Goal: Task Accomplishment & Management: Manage account settings

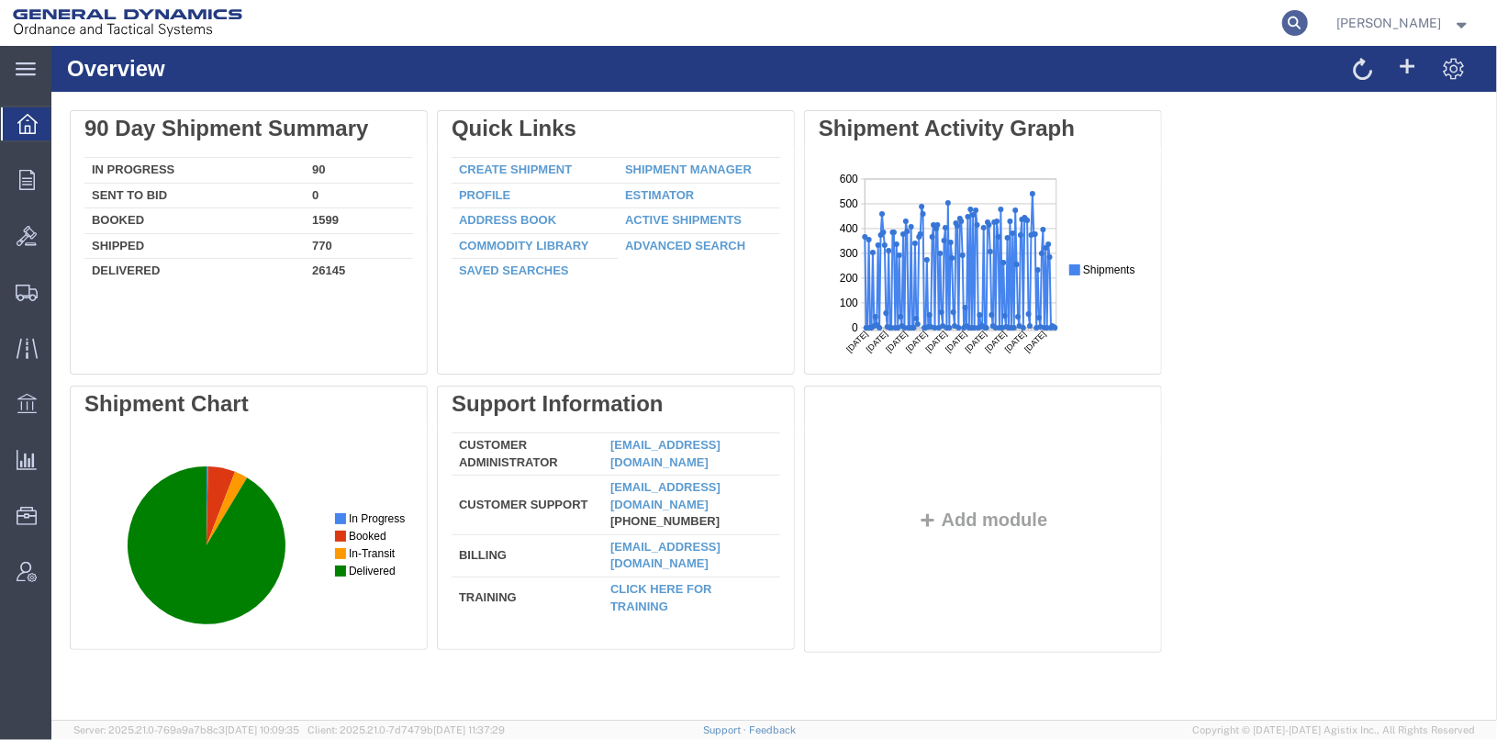
click at [1308, 10] on icon at bounding box center [1295, 23] width 26 height 26
type input "57108667"
click at [1308, 20] on icon at bounding box center [1295, 23] width 26 height 26
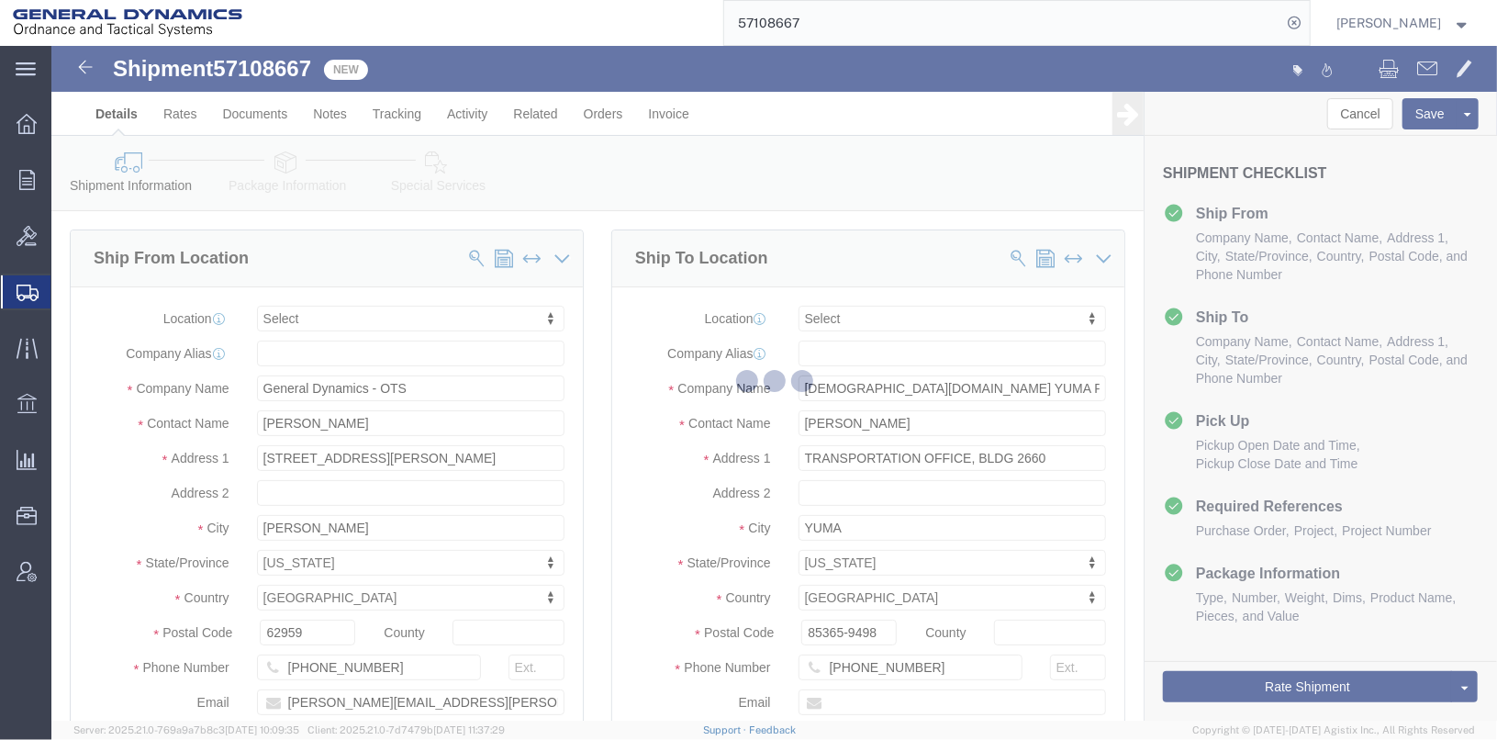
select select
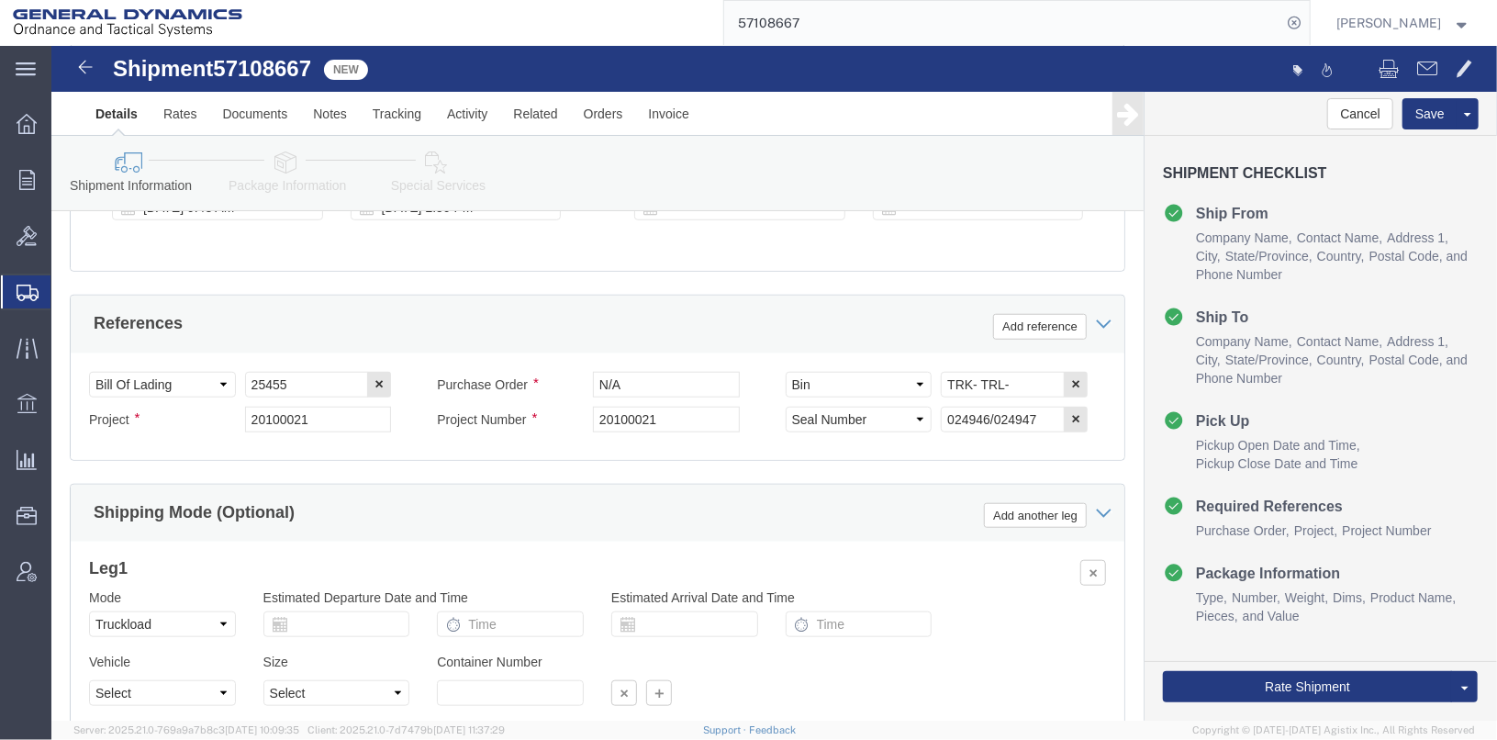
scroll to position [825, 0]
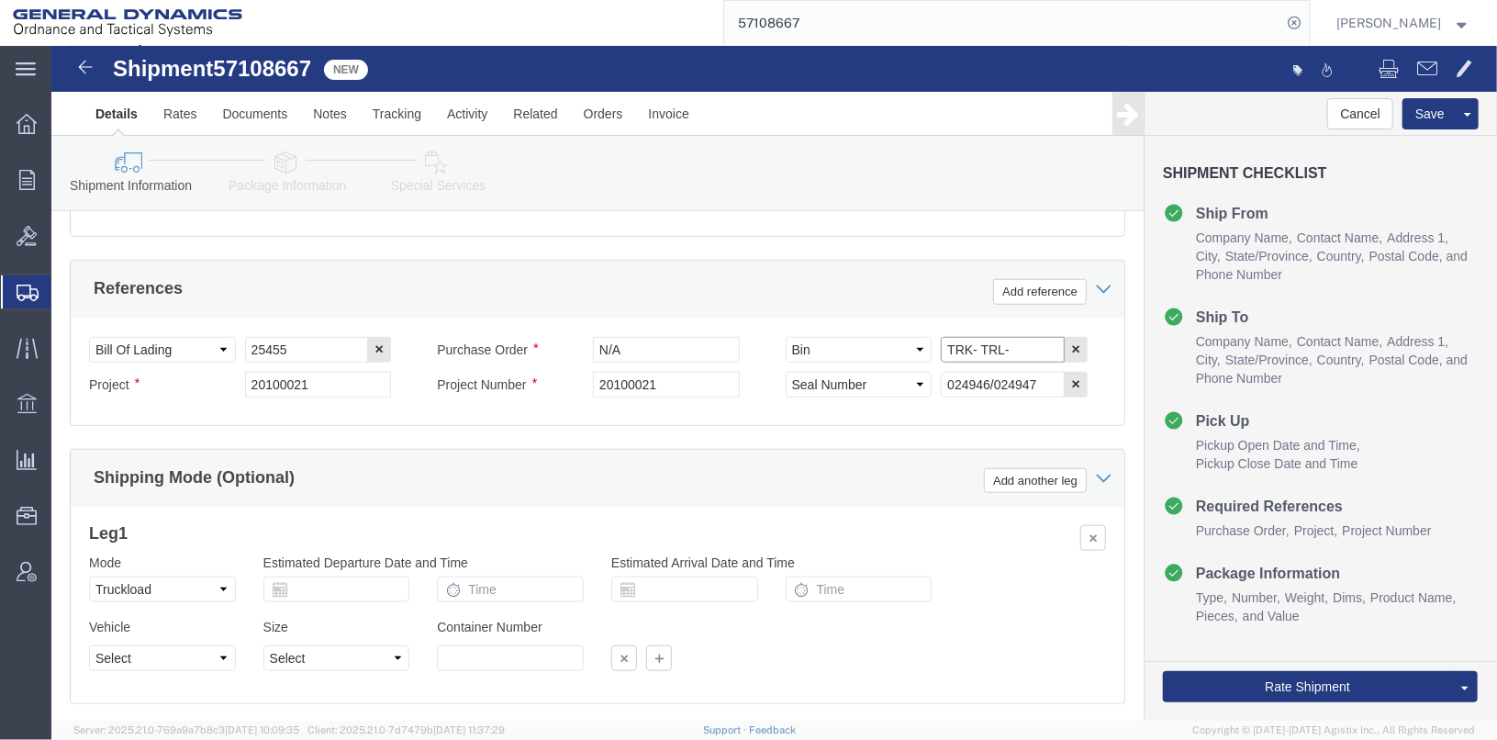
click input "TRK- TRL-"
click input "TRK-245003 TRL-"
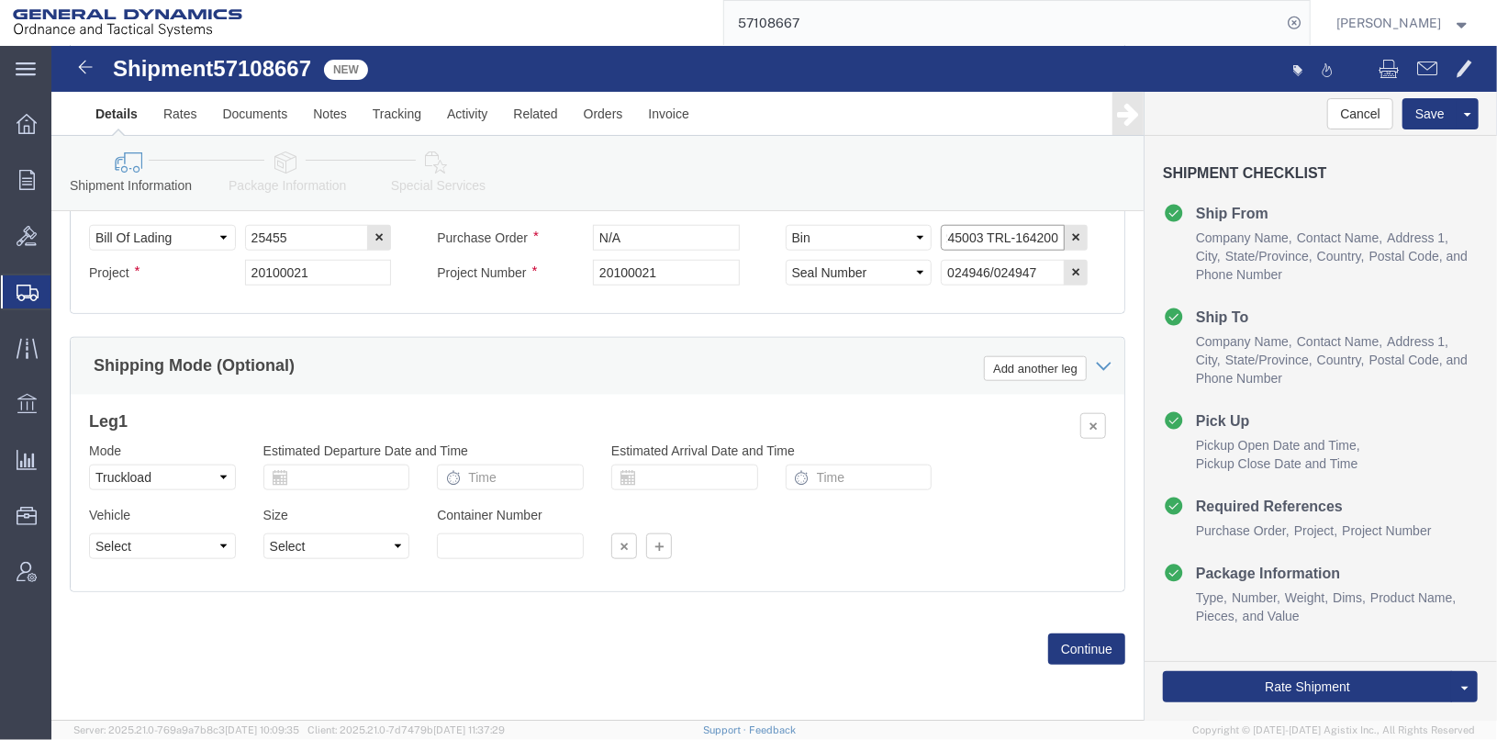
scroll to position [947, 0]
type input "TRK-245003 TRL-164200"
click button "Continue"
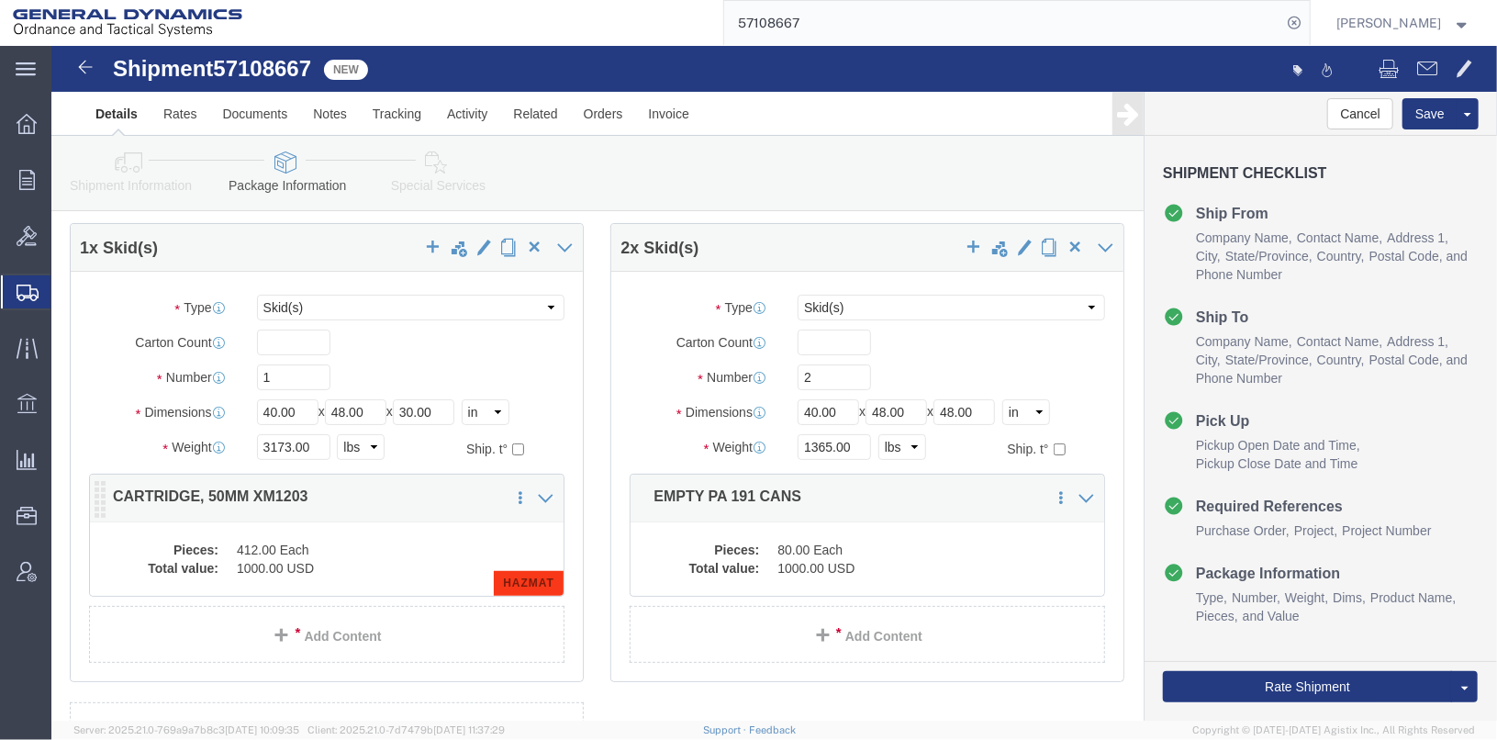
click dd "412.00 Each"
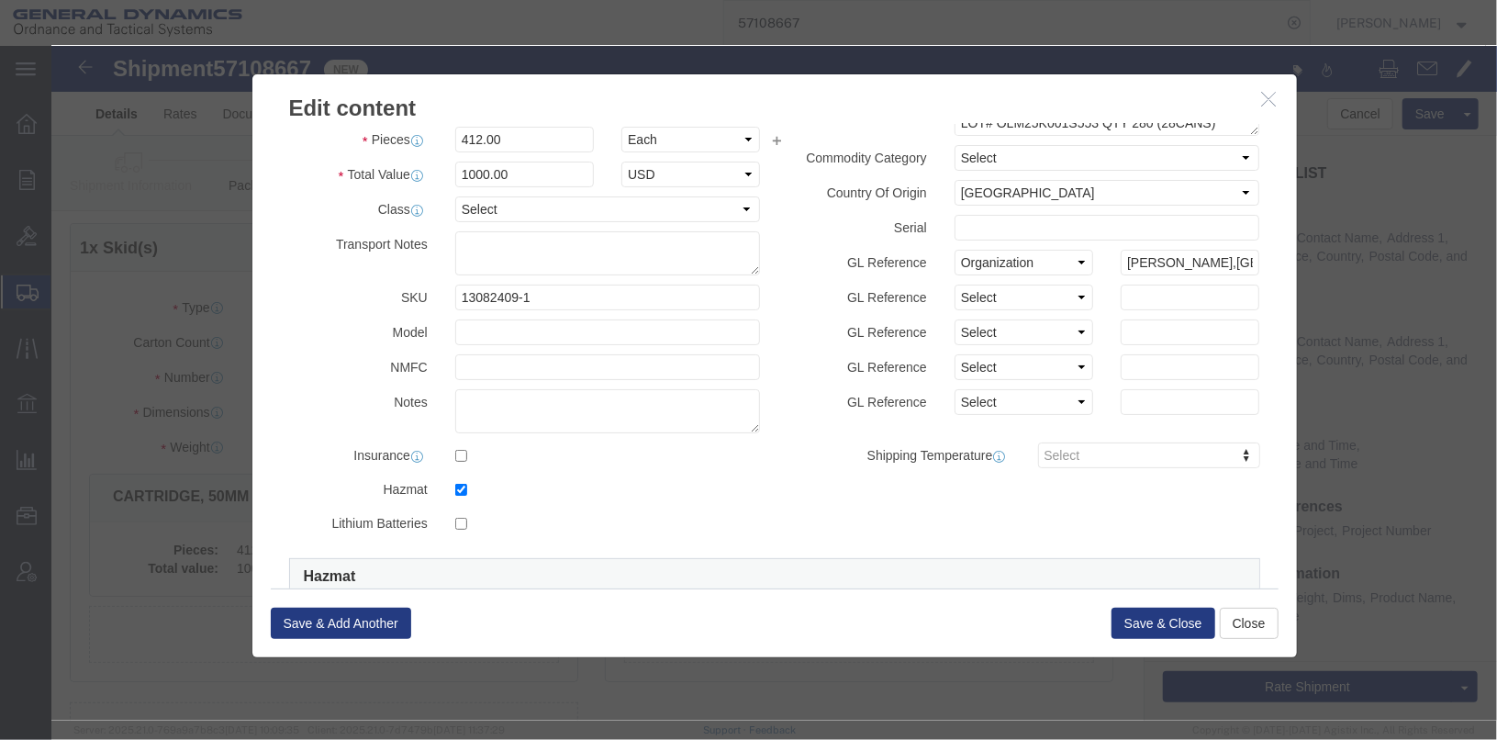
scroll to position [0, 0]
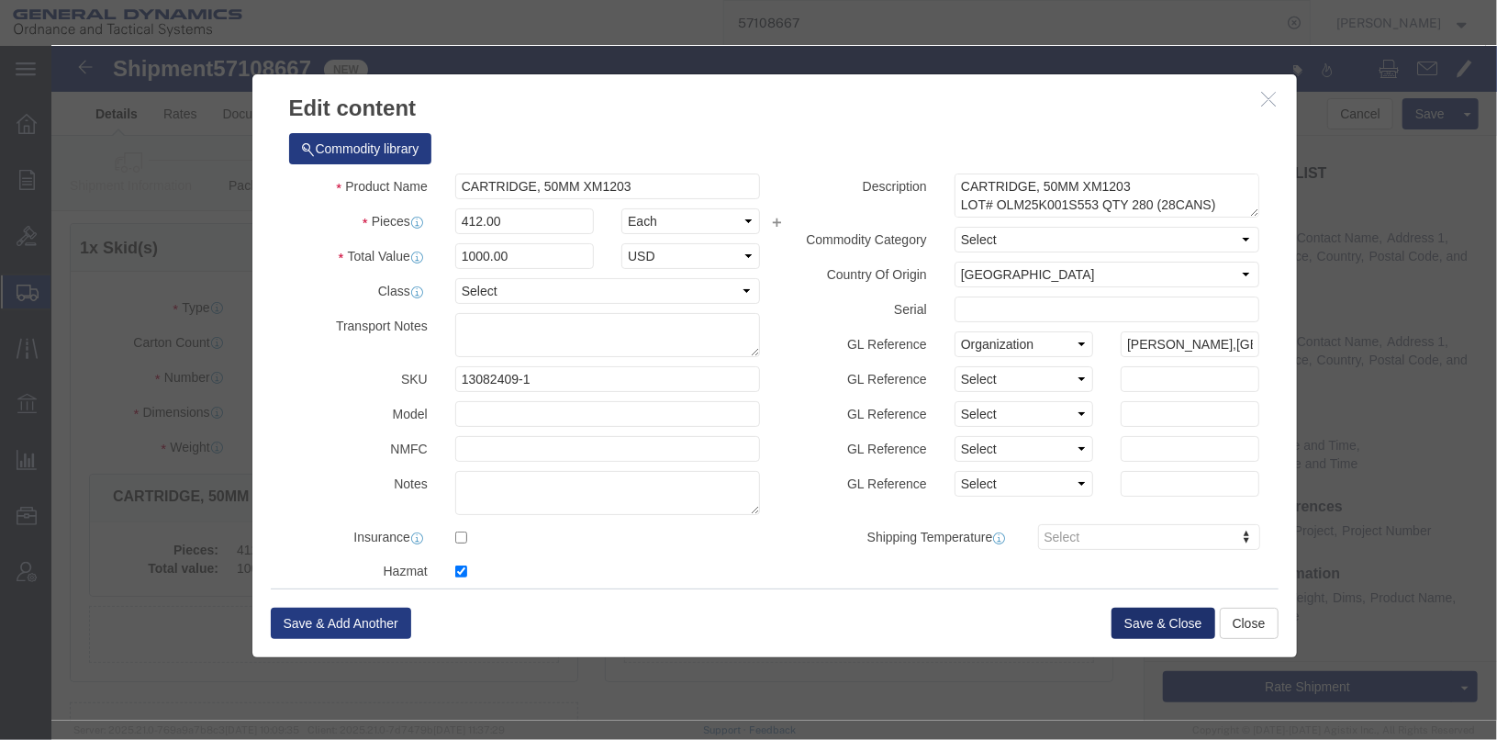
click button "Save & Close"
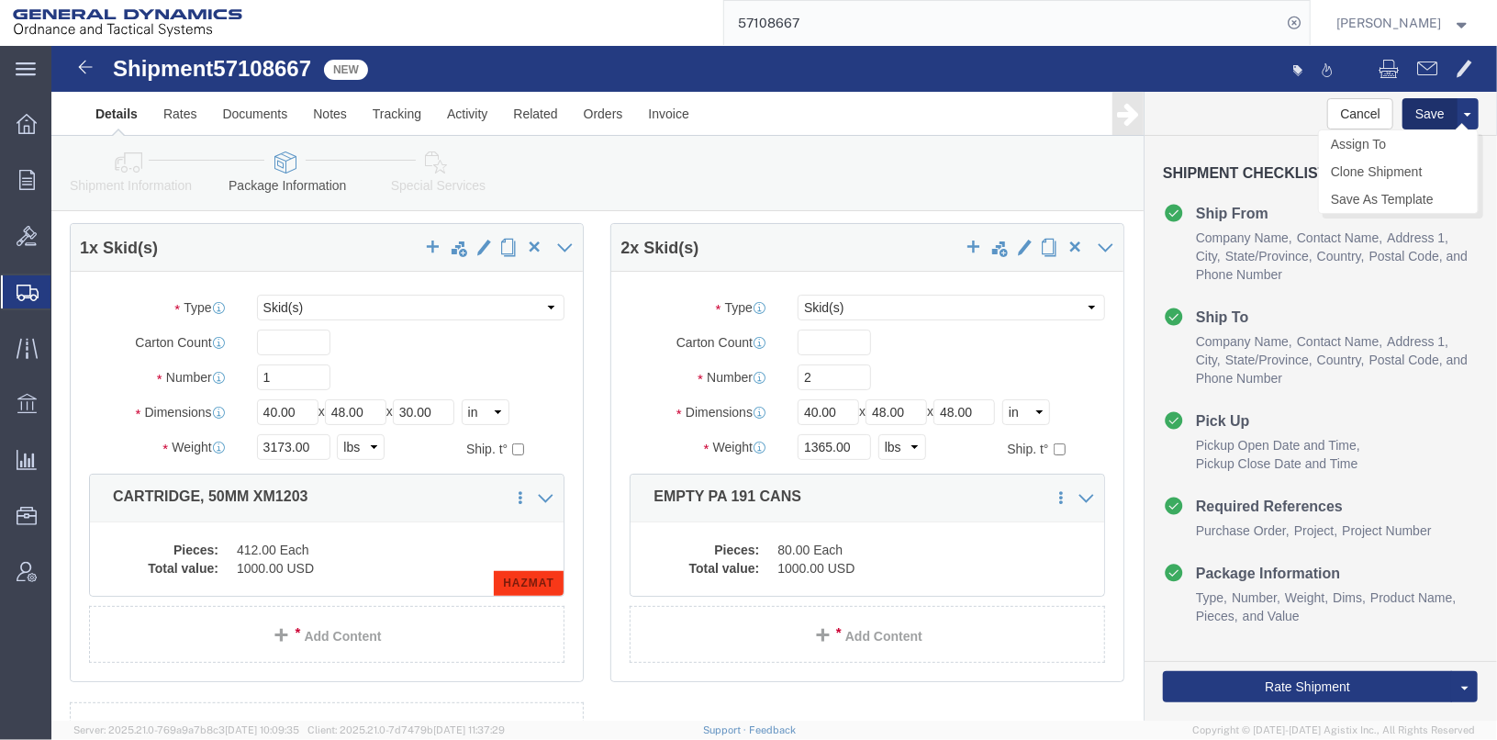
click button "Save"
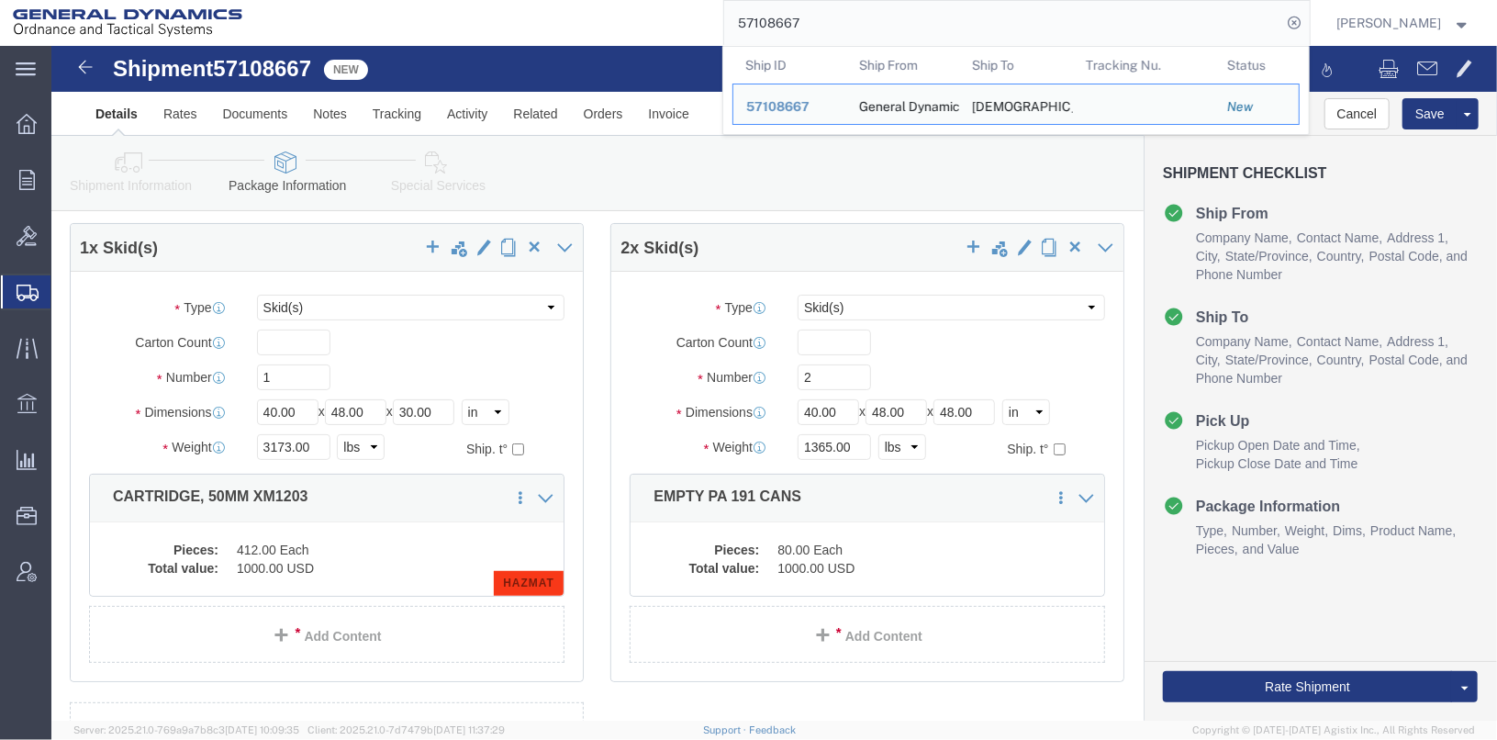
drag, startPoint x: 828, startPoint y: 25, endPoint x: 710, endPoint y: 26, distance: 117.5
click at [710, 26] on div "57108667 Ship ID Ship From Ship To Tracking Nu. Status Ship ID 57108667 Ship Fr…" at bounding box center [782, 23] width 1055 height 46
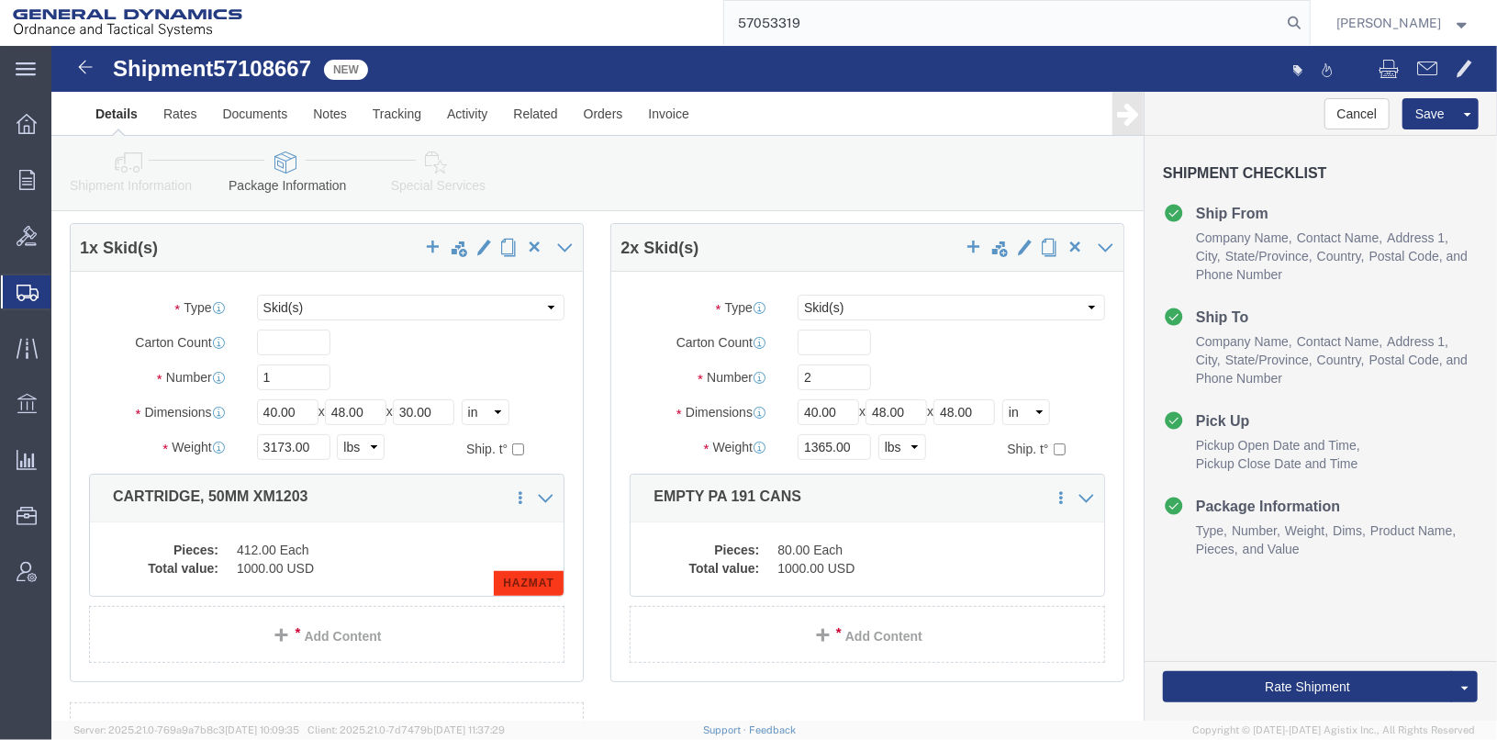
type input "57053319"
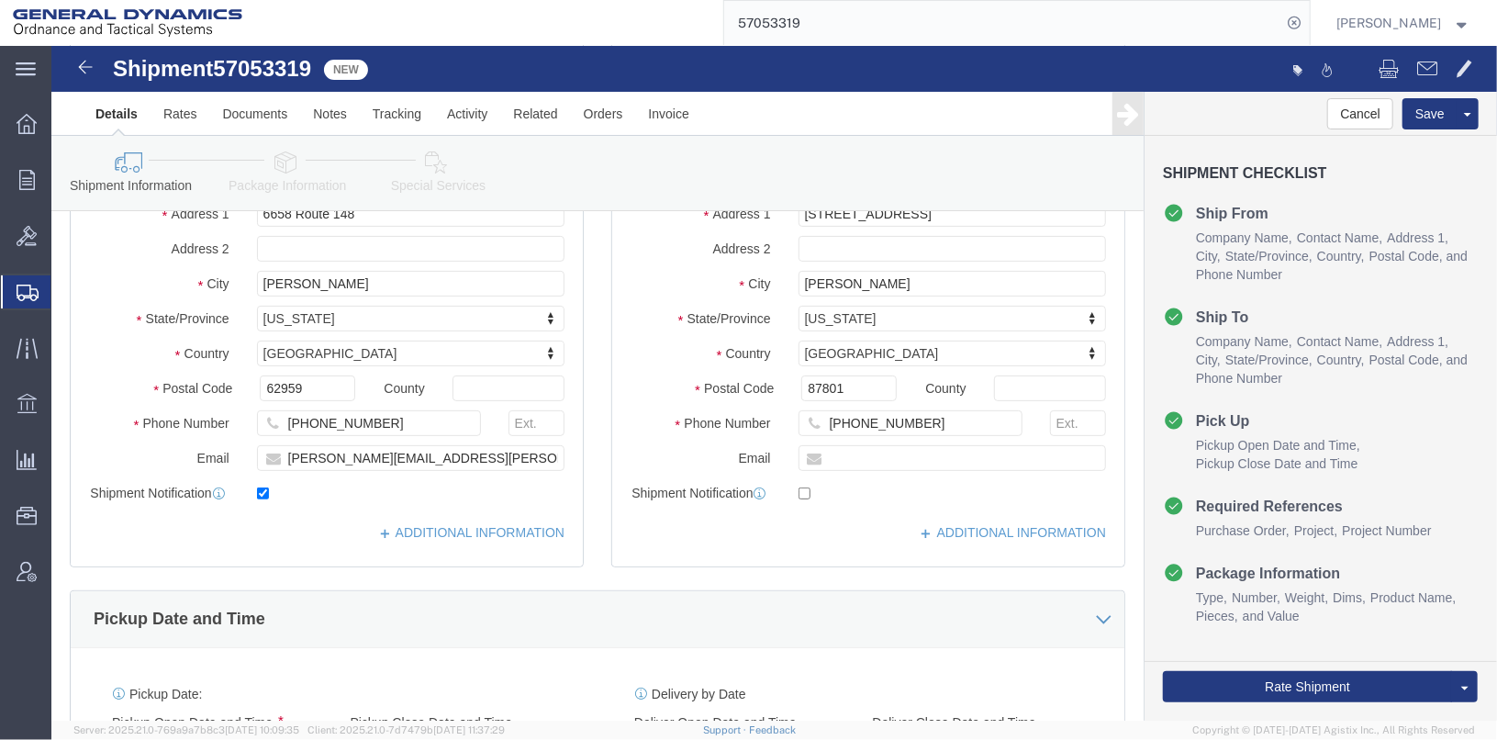
scroll to position [621, 0]
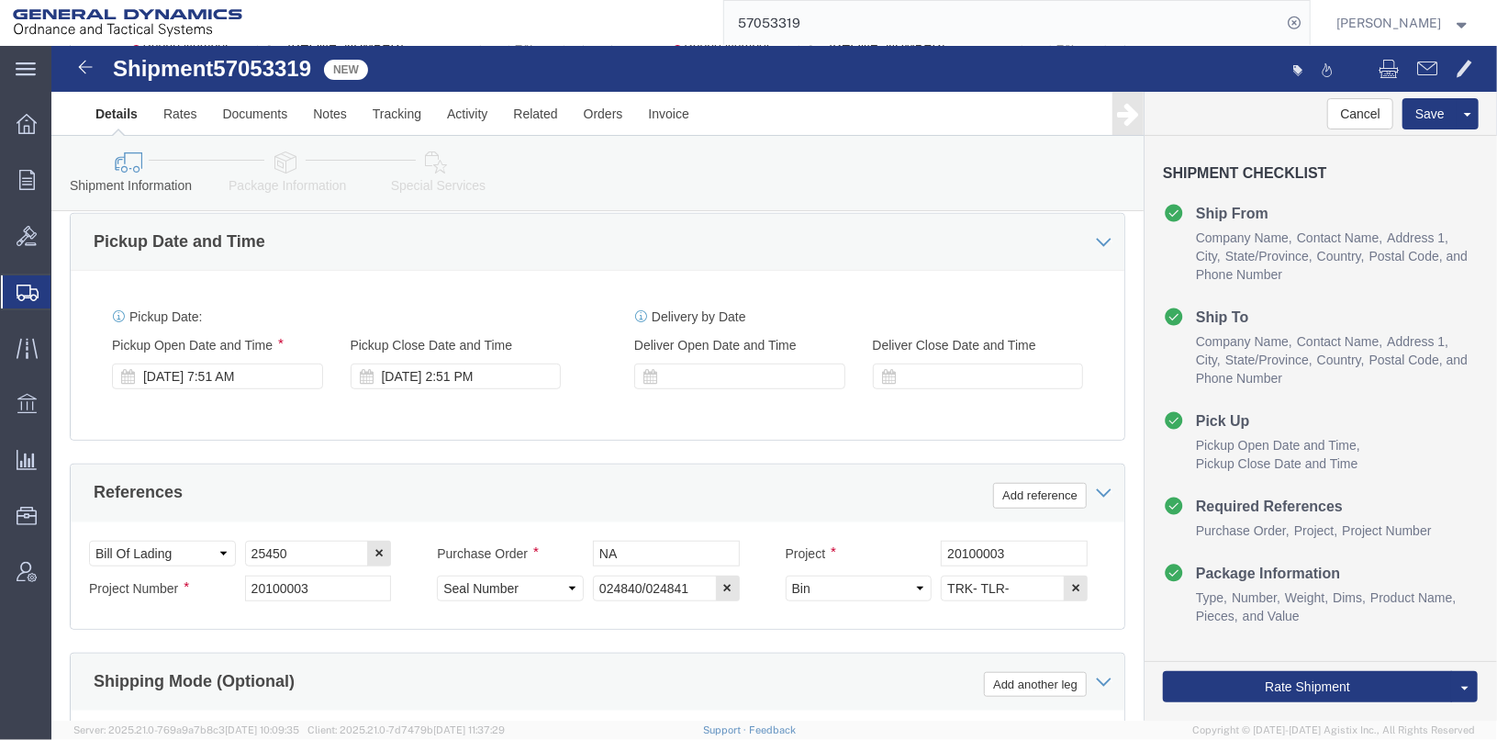
click icon
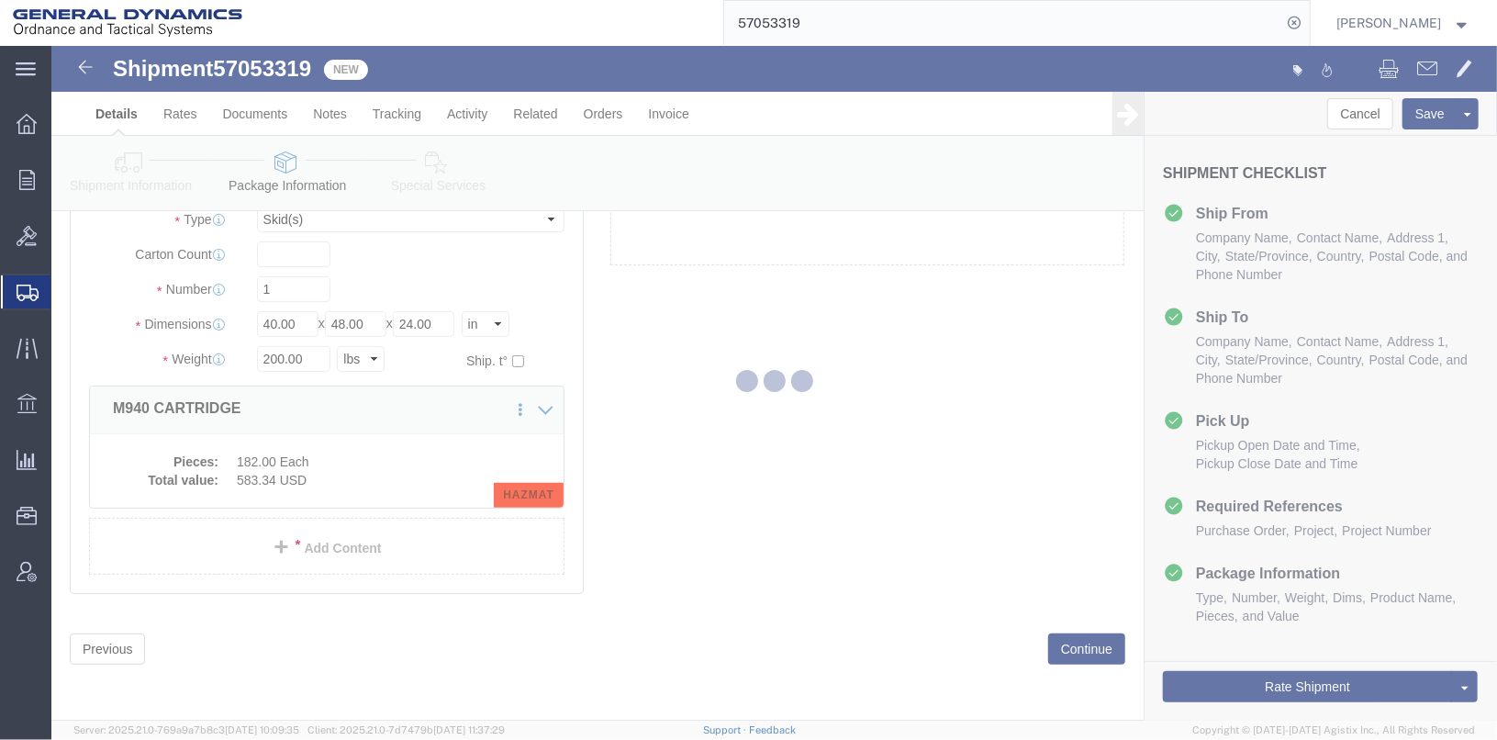
scroll to position [52, 0]
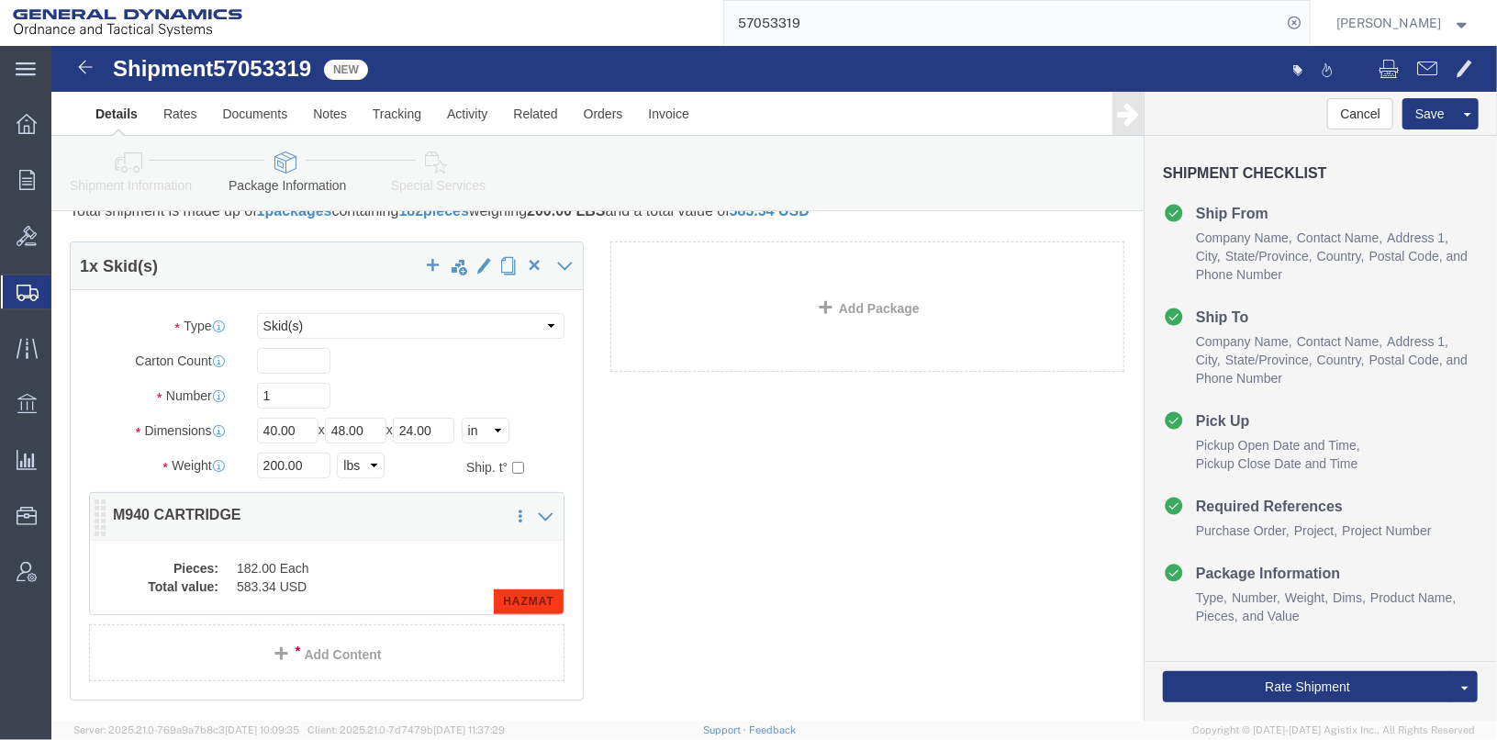
click dd "182.00 Each"
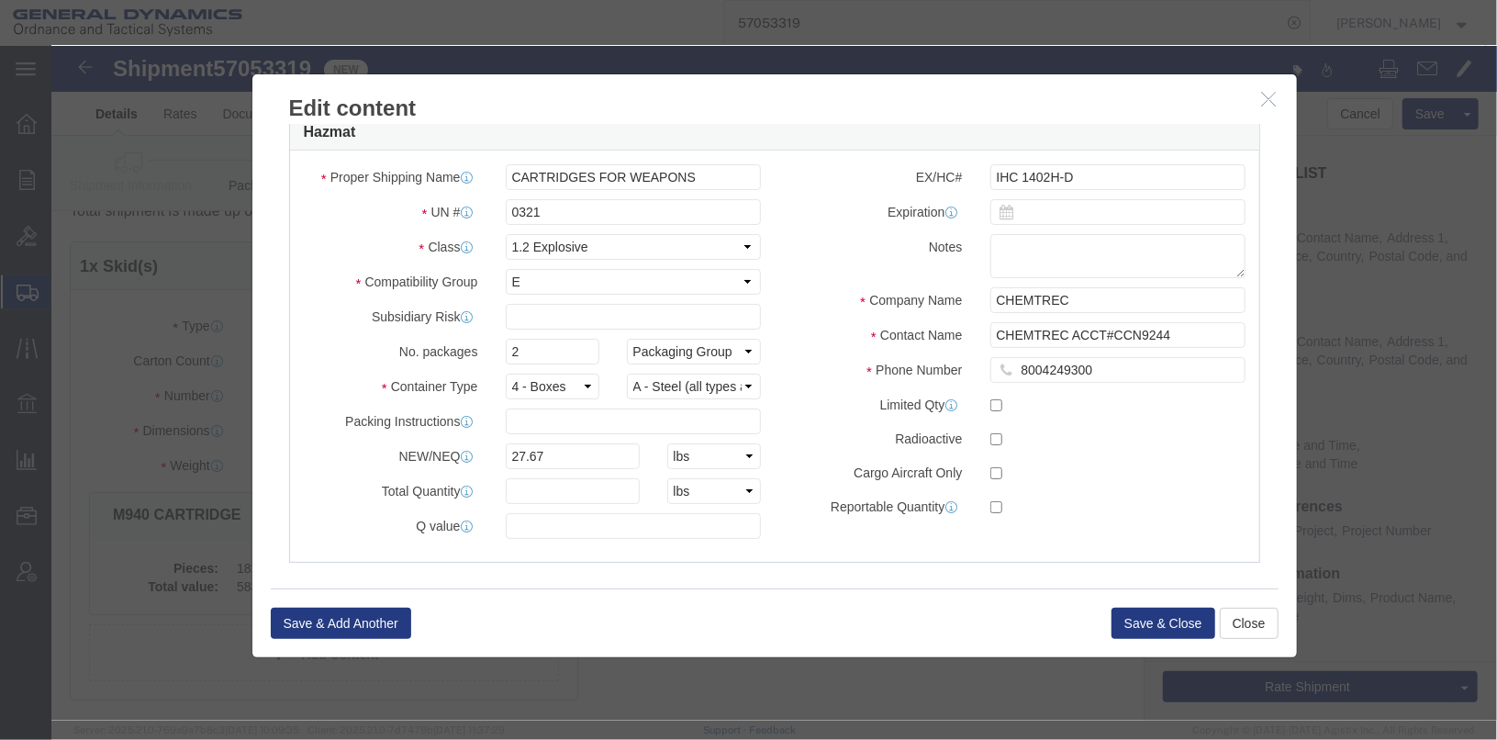
scroll to position [538, 0]
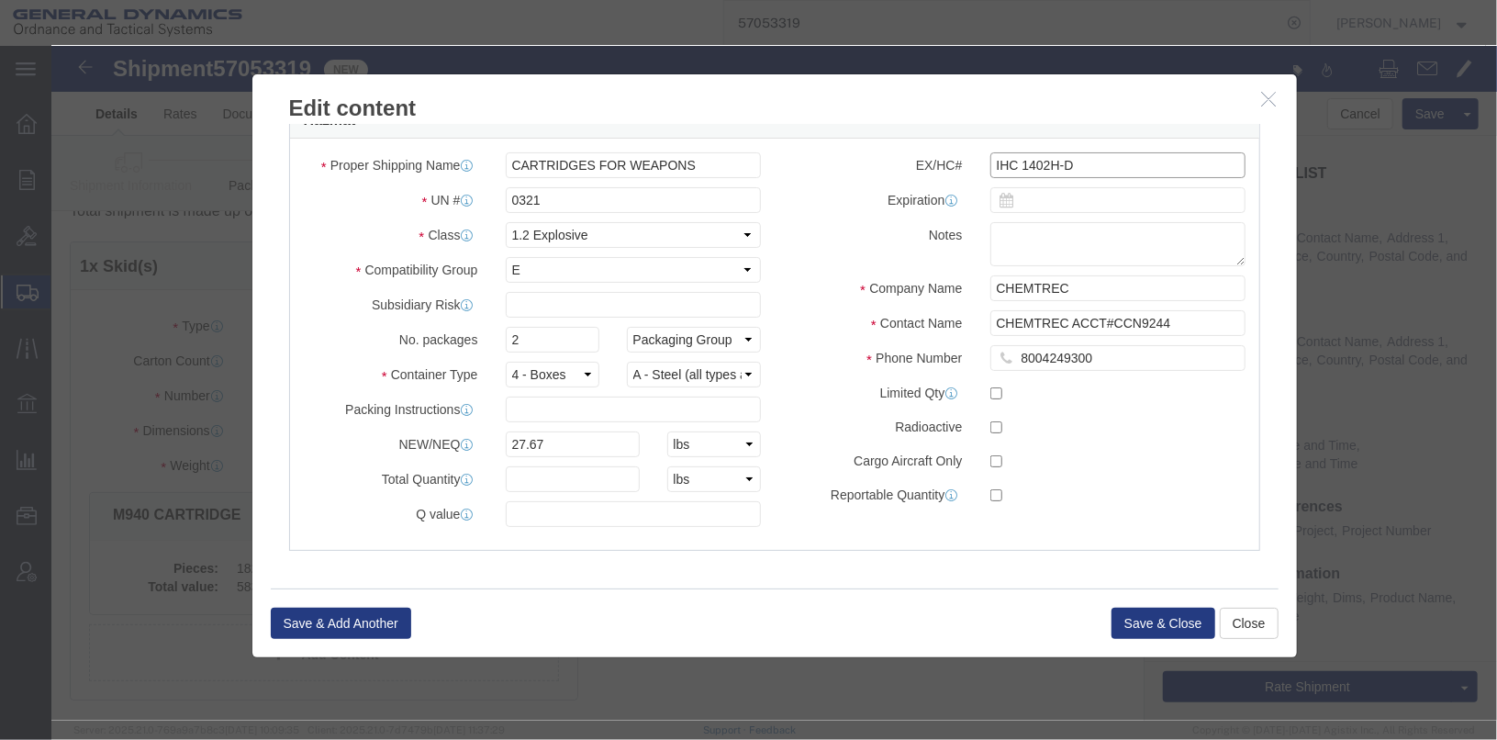
click input "IHC 1402H-D"
type input "IHC 1402M"
click button "Save & Close"
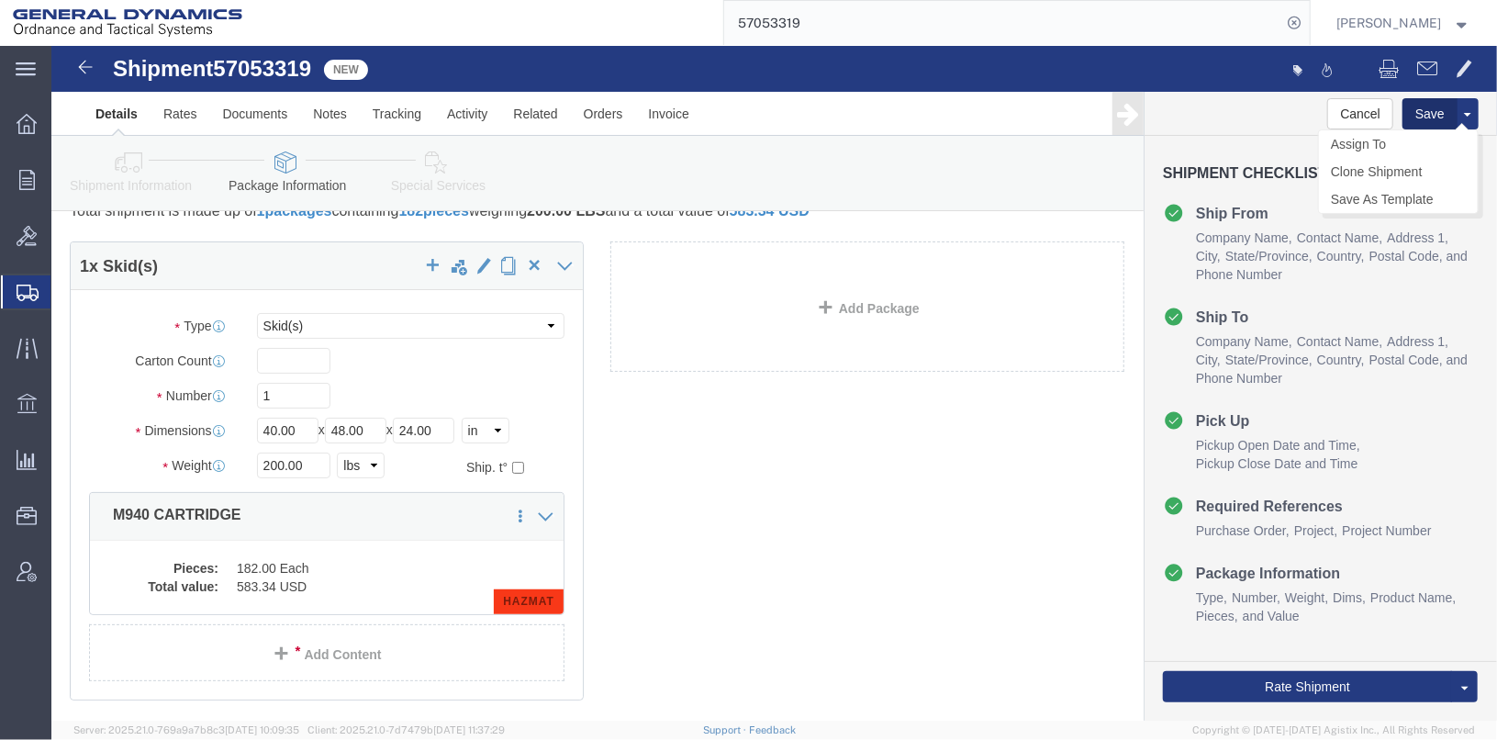
click button "Save"
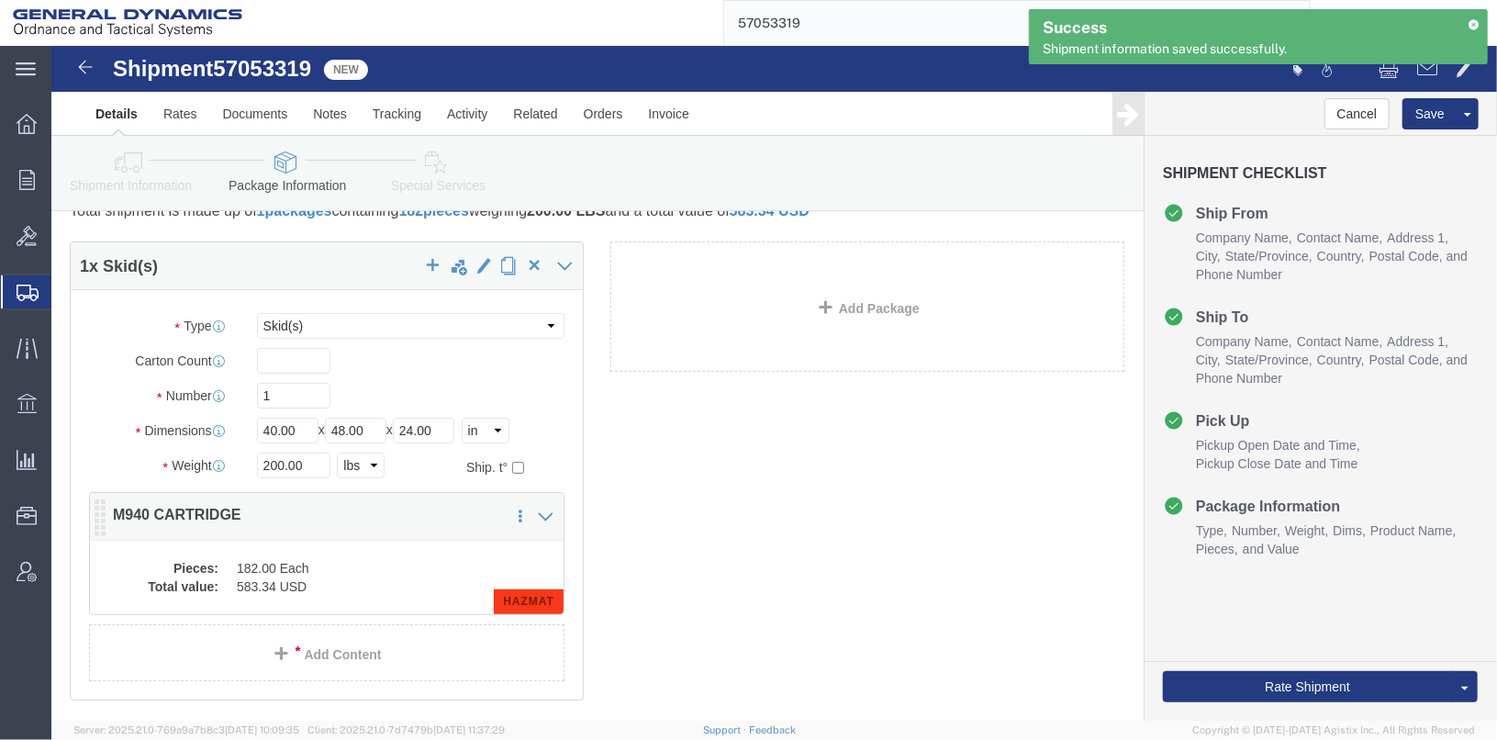
click dd "182.00 Each"
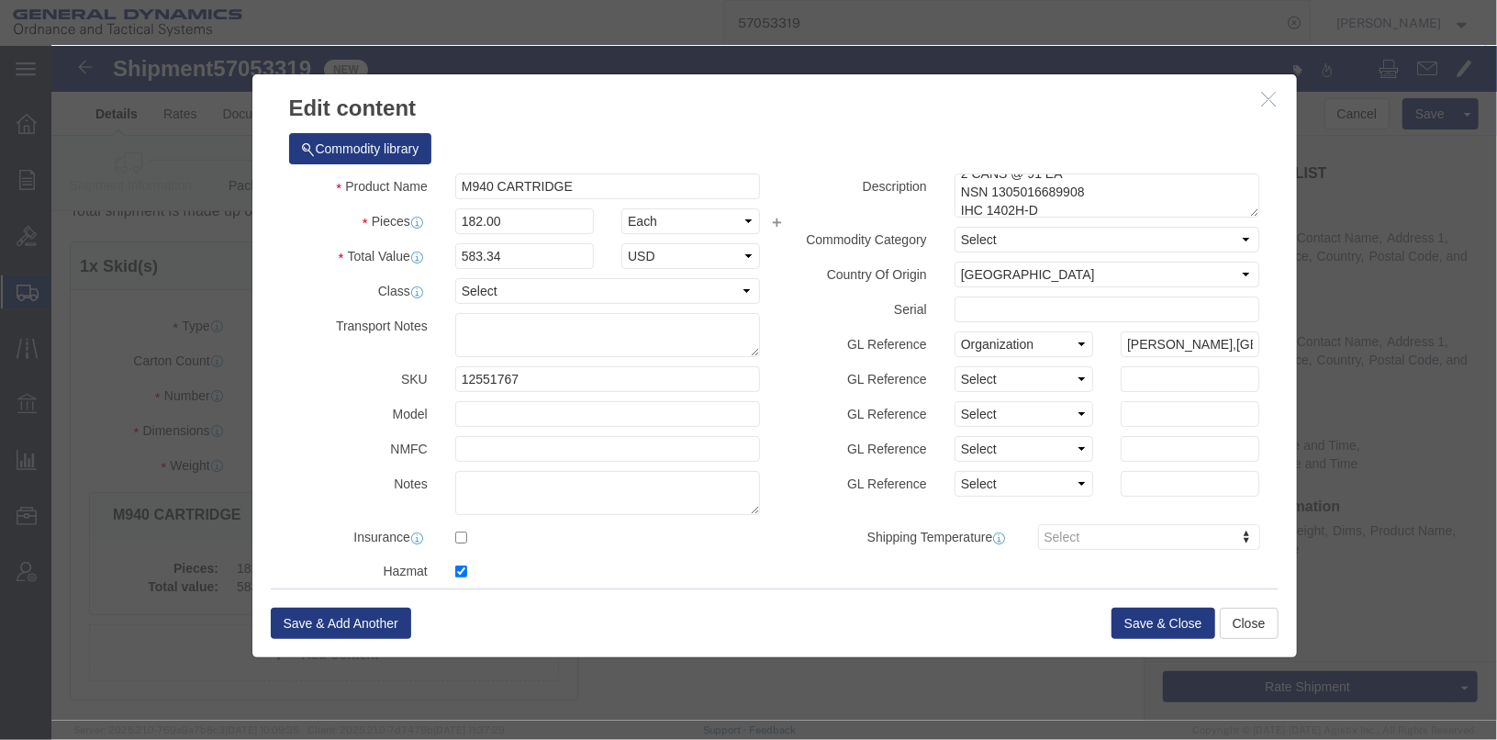
scroll to position [55, 0]
click textarea "M940 CARTRIDGE LOT OLM25J216-002 2 CANS @ 91 EA NSN 1305016689908 IHC 1402H-D"
type textarea "M940 CARTRIDGE LOT OLM25J216-002 2 CANS @ 91 EA NSN 1305016689908 IHC 1402M"
click button "Save & Close"
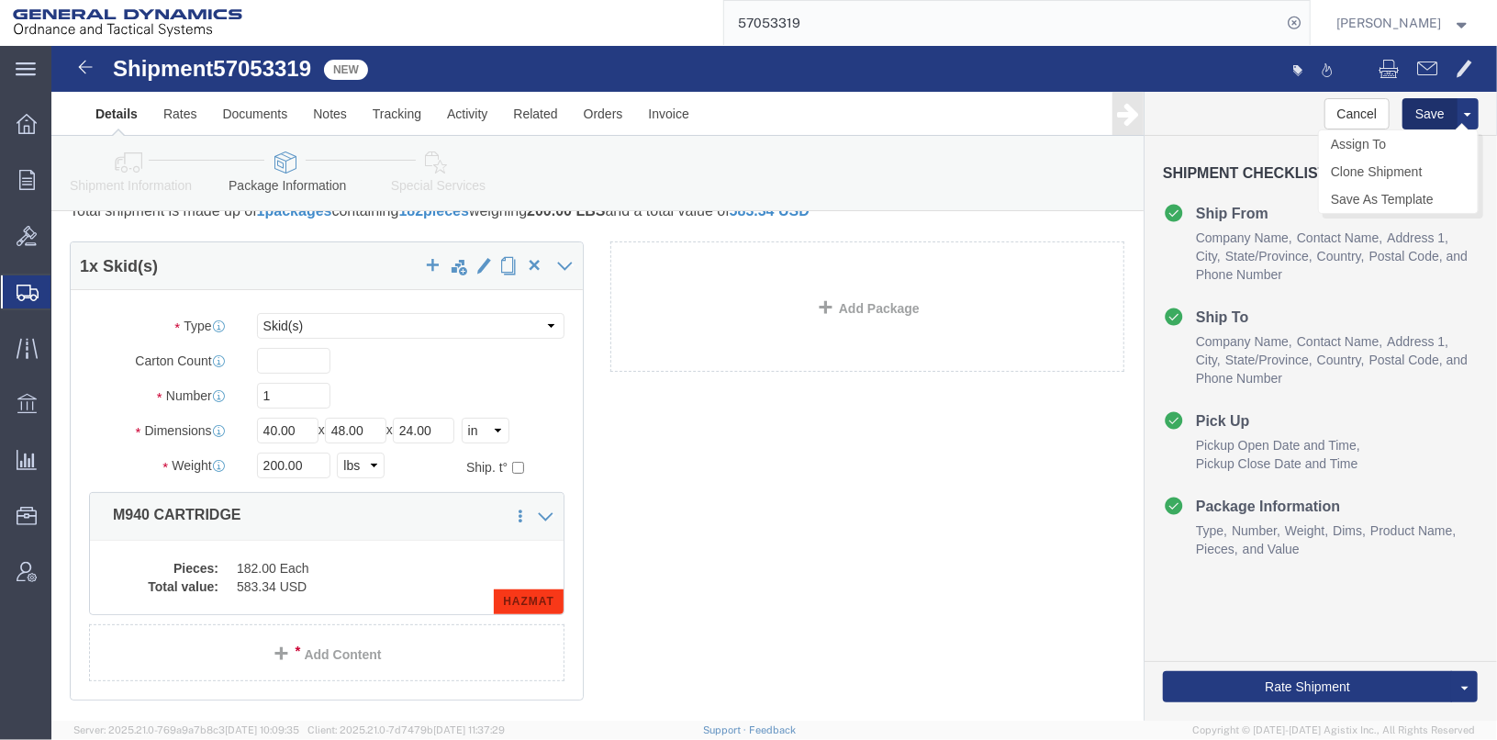
click button "Save"
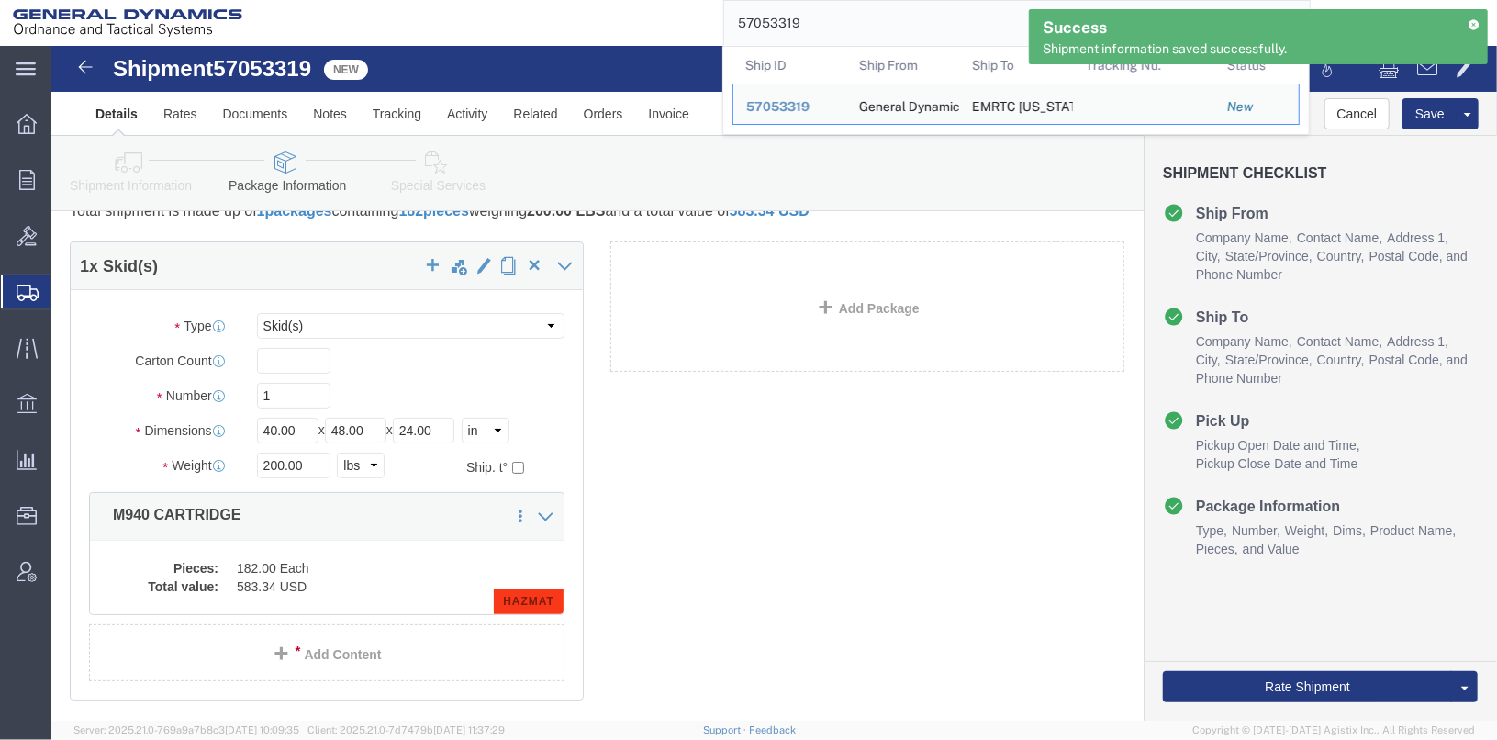
click at [883, 17] on input "57053319" at bounding box center [1003, 23] width 558 height 44
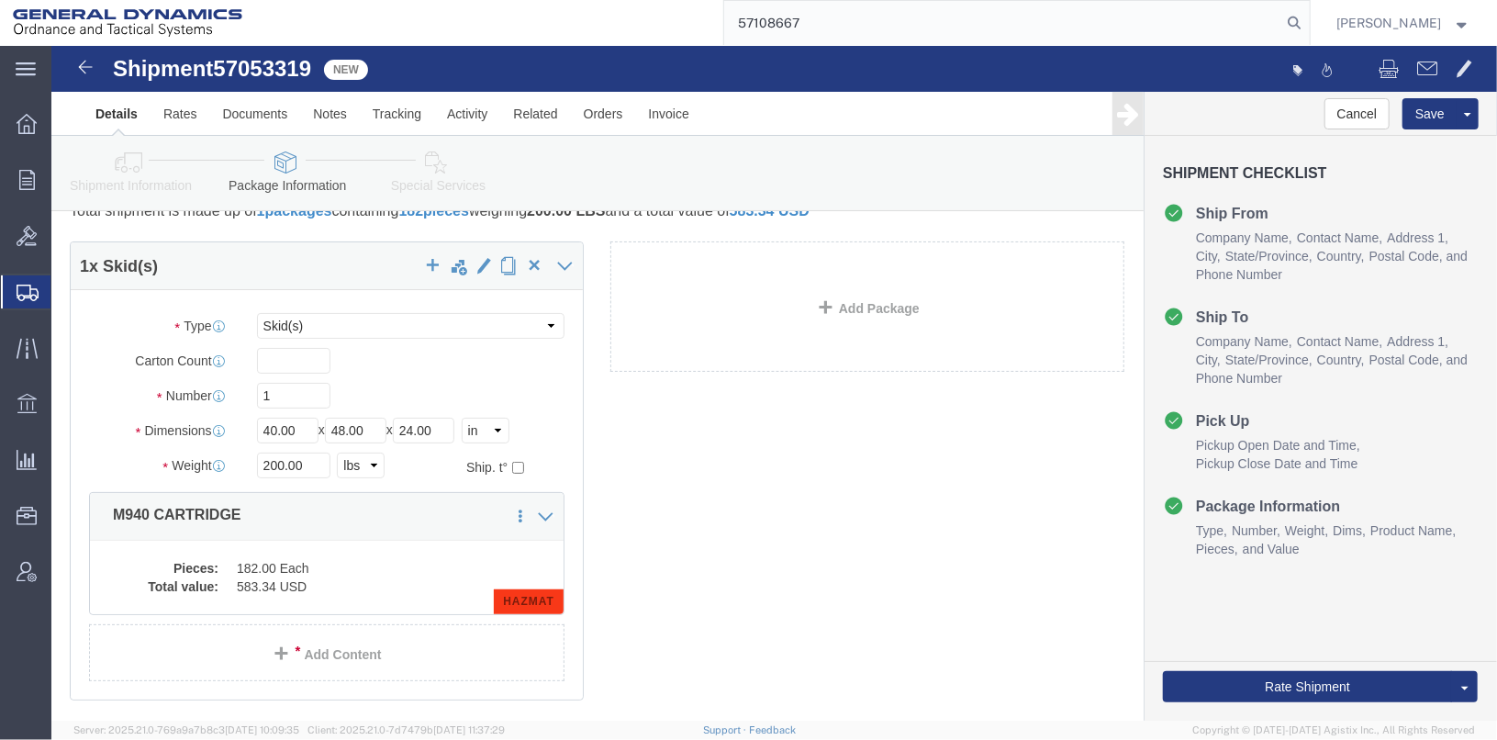
type input "57108667"
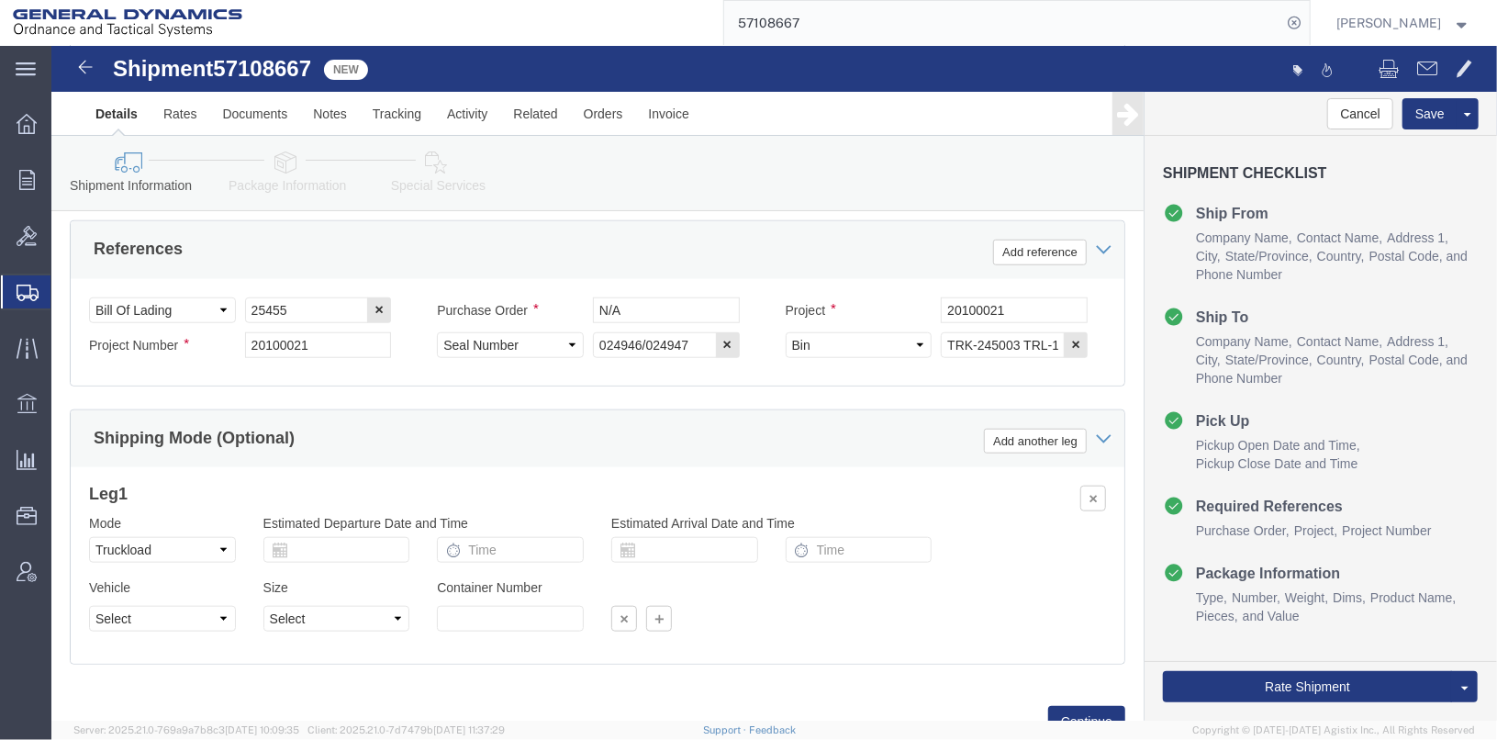
scroll to position [947, 0]
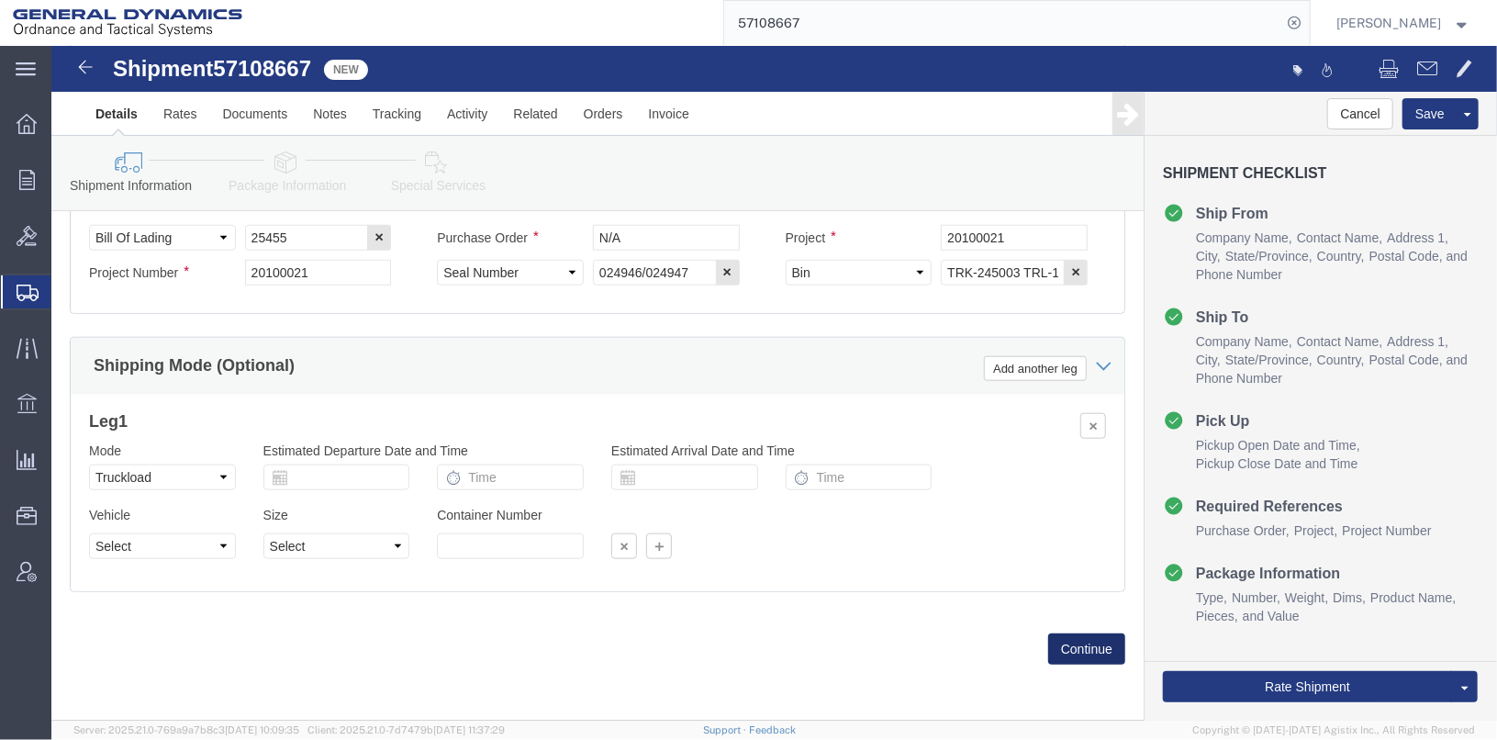
click button "Continue"
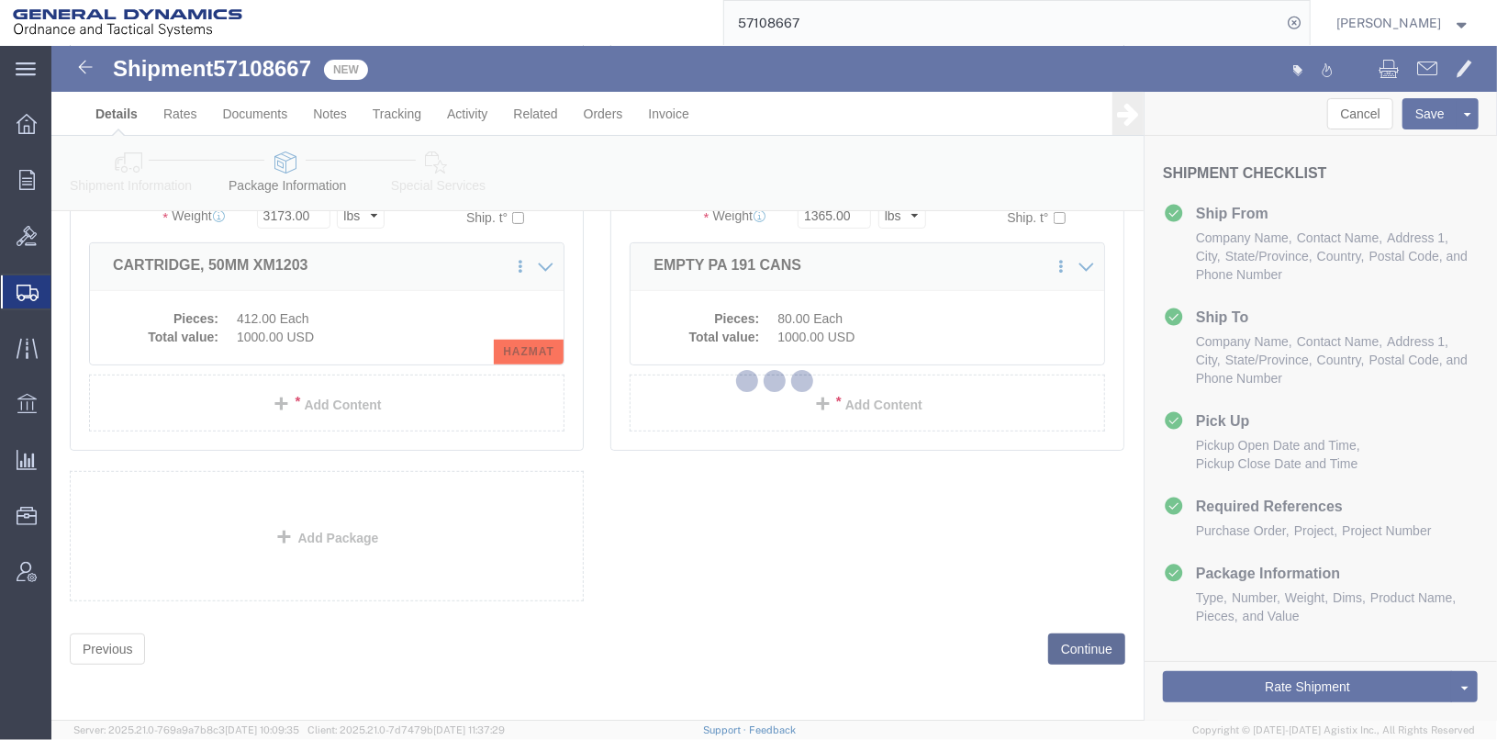
scroll to position [71, 0]
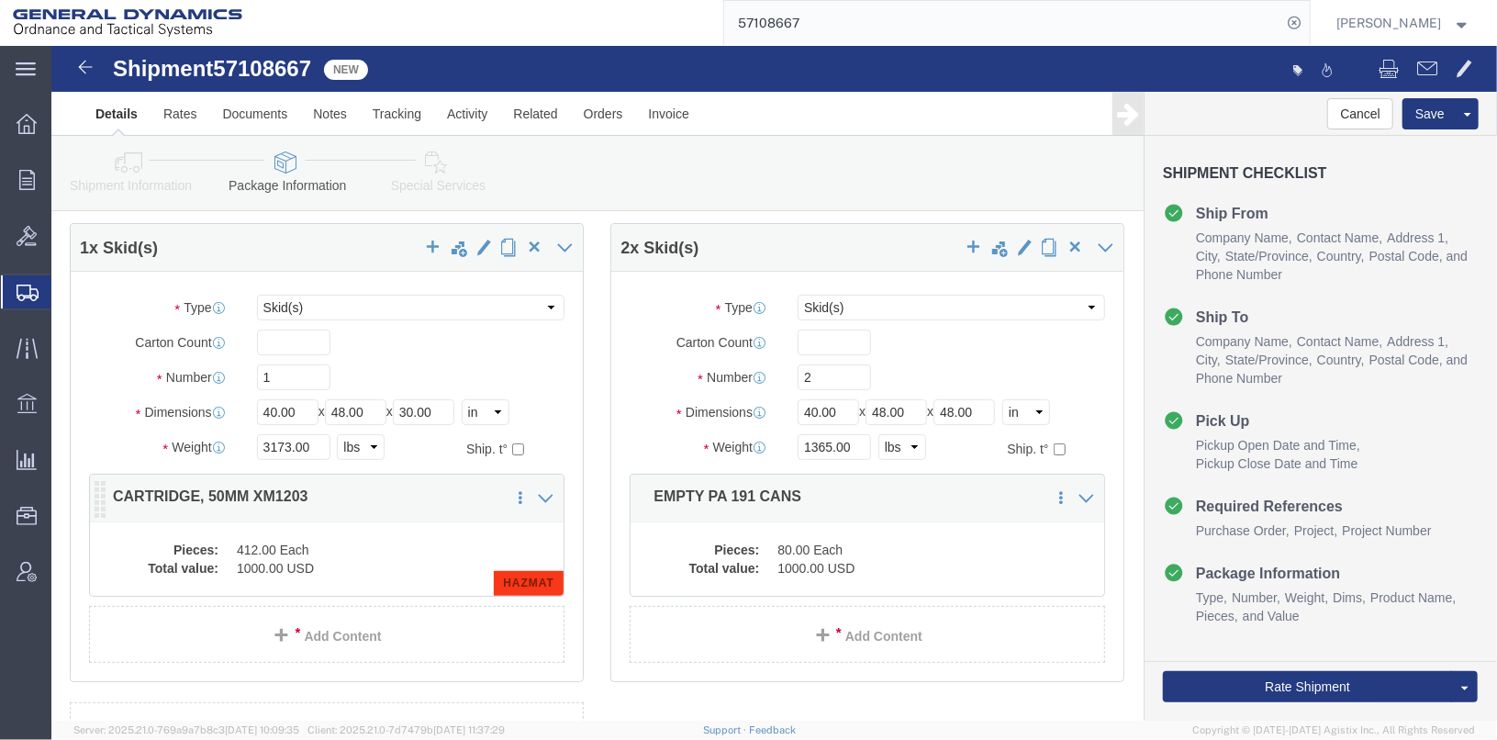
click div "Save in commodity library Clone this content Delete this content CARTRIDGE, 50M…"
click dd "412.00 Each"
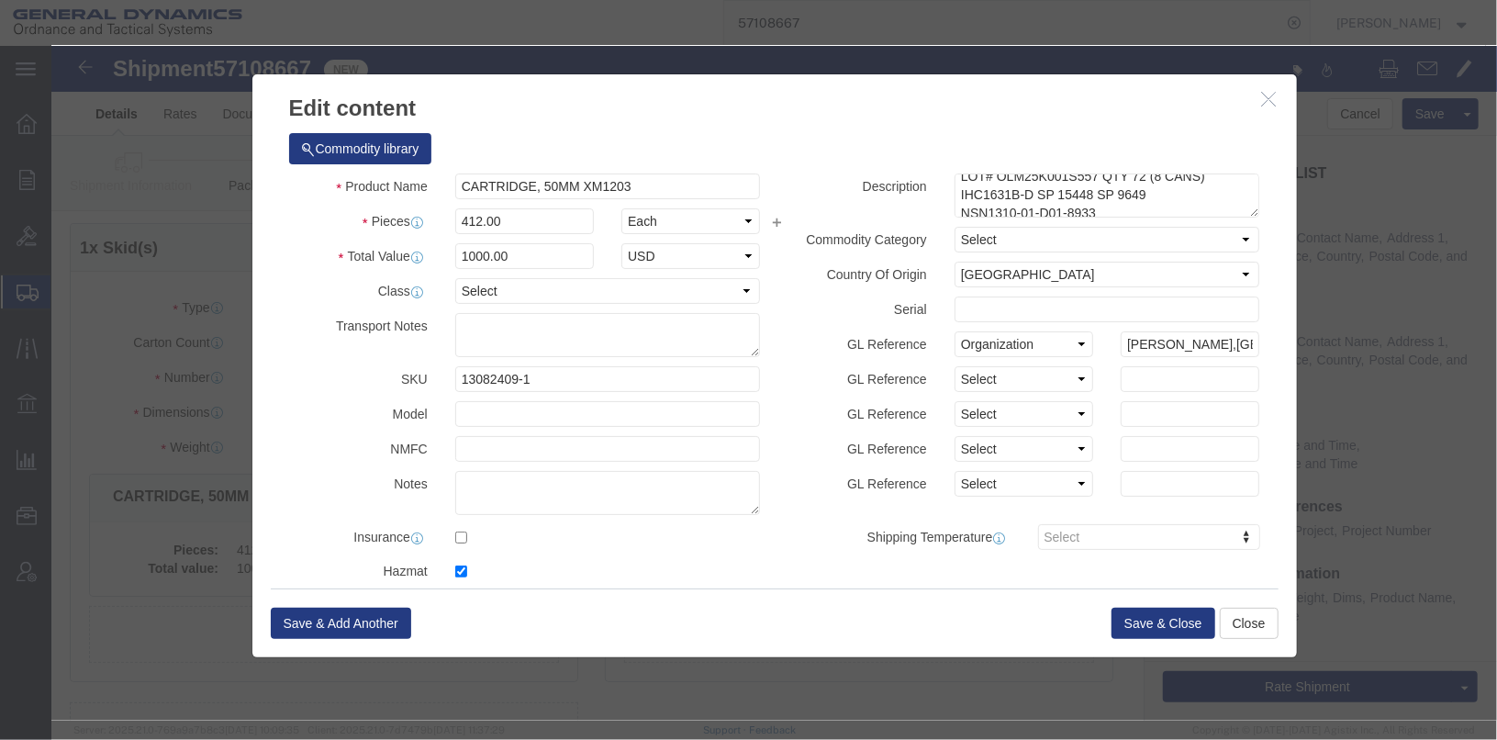
scroll to position [73, 0]
click button "Save & Close"
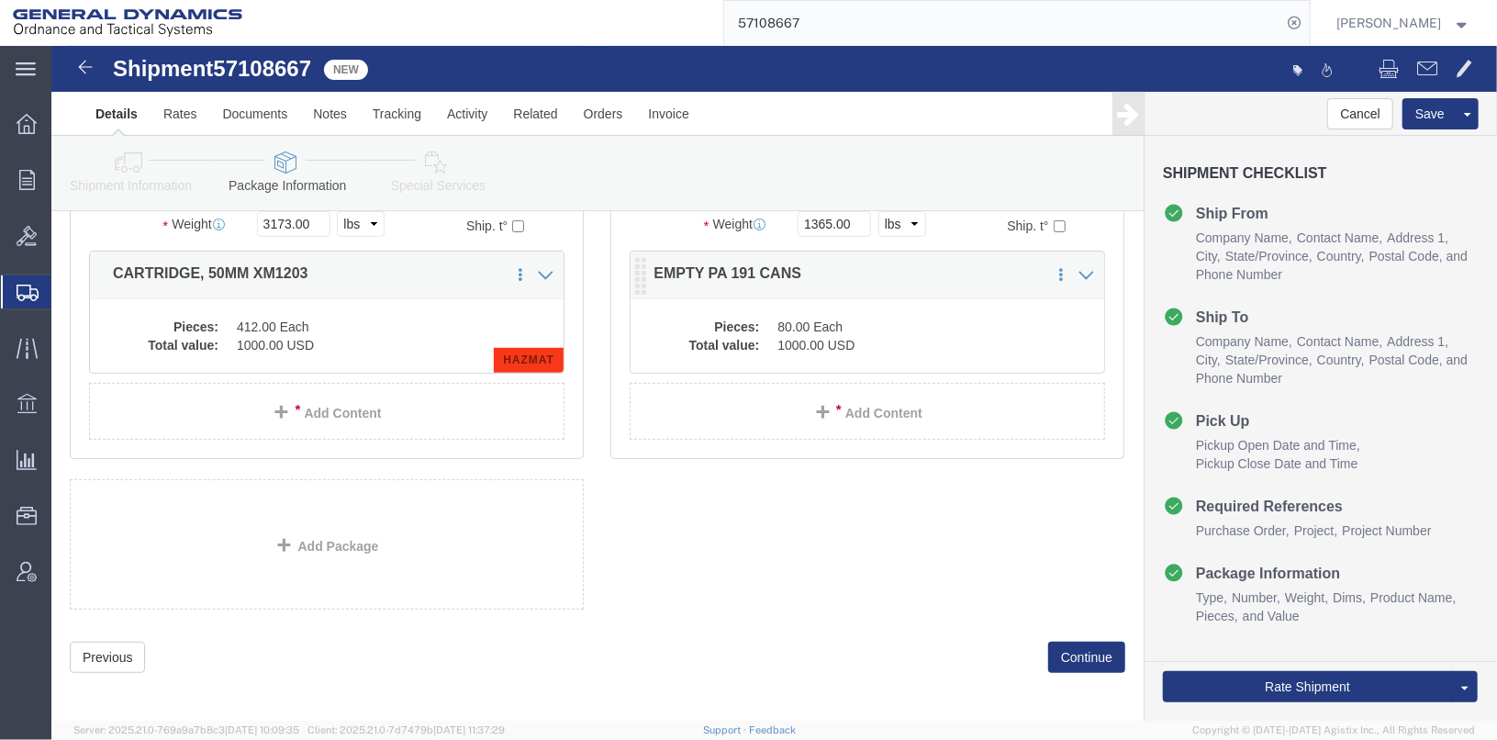
scroll to position [319, 0]
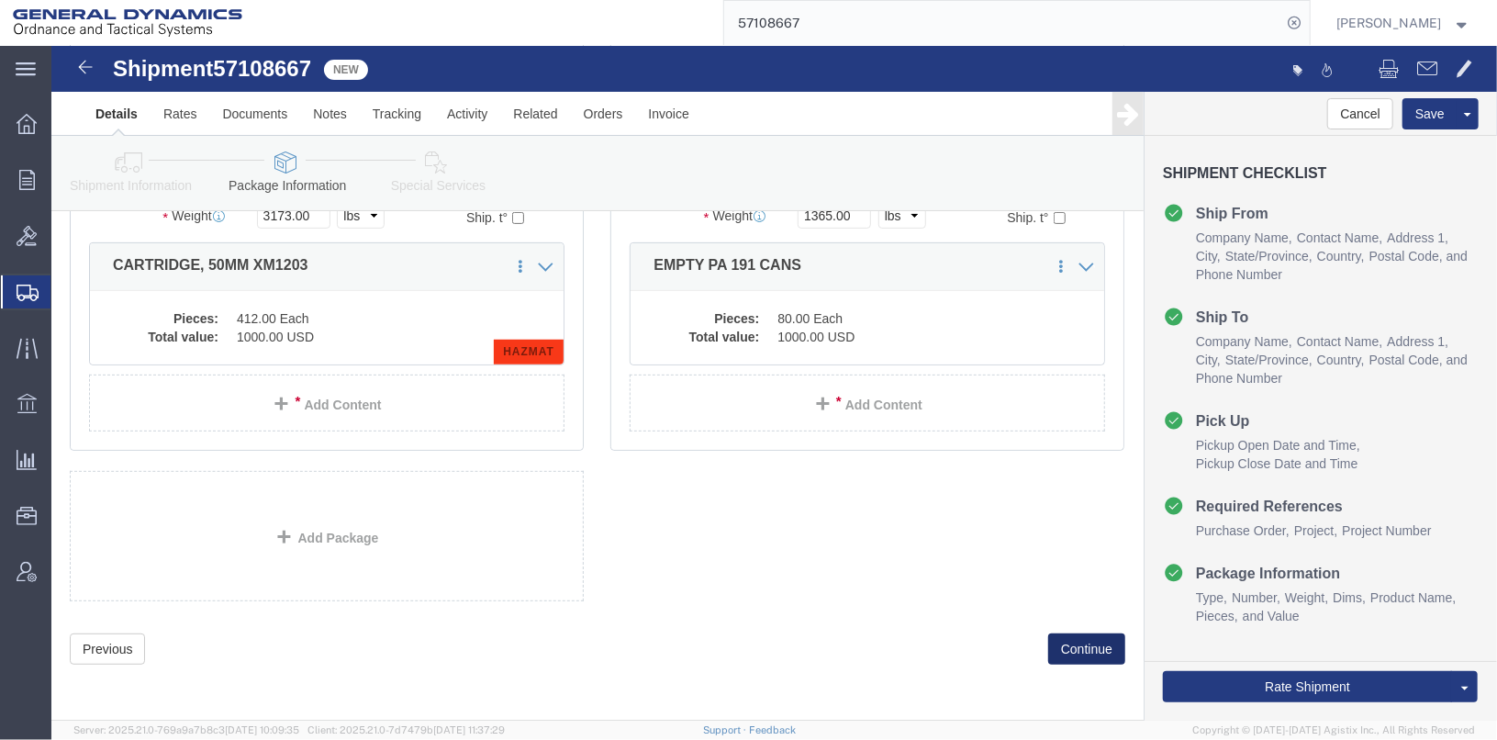
click button "Continue"
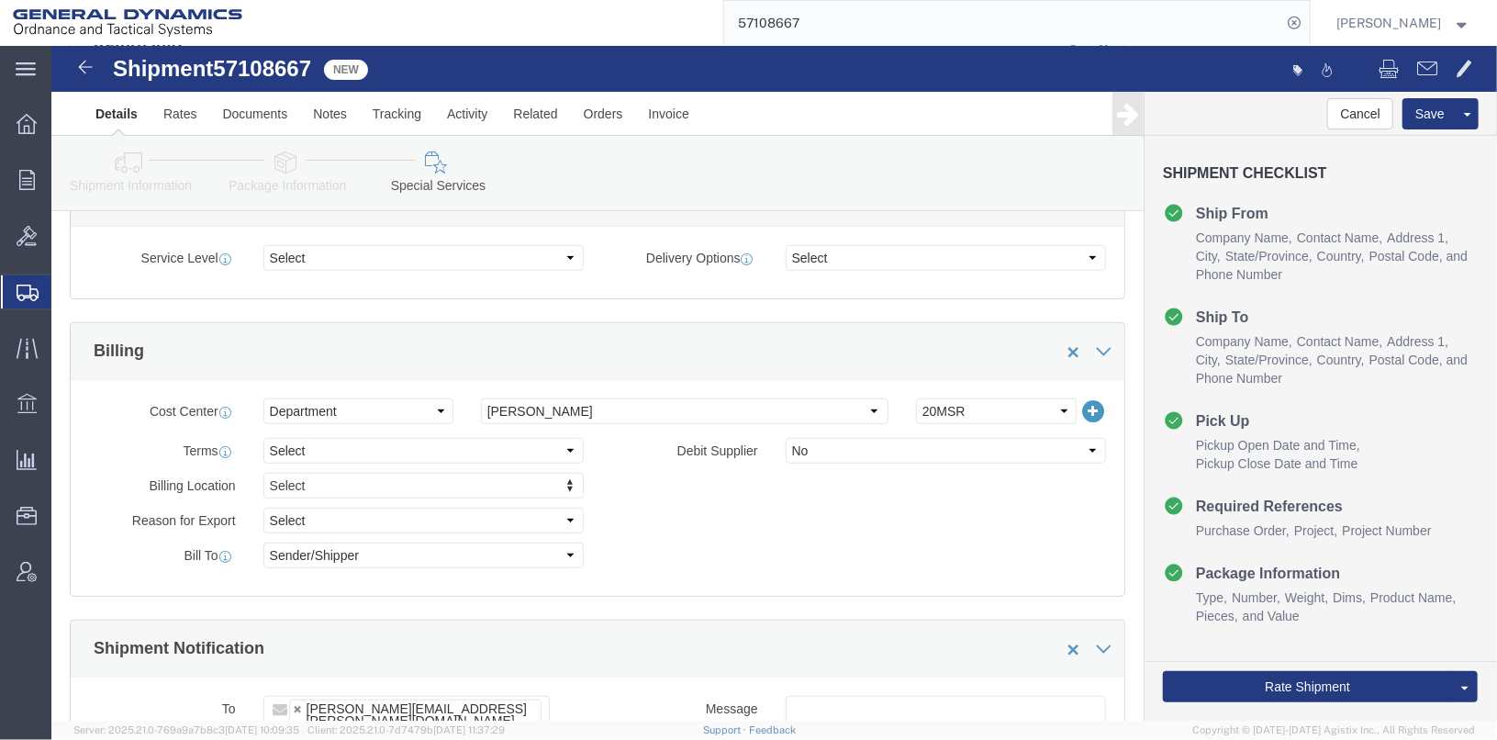
scroll to position [825, 0]
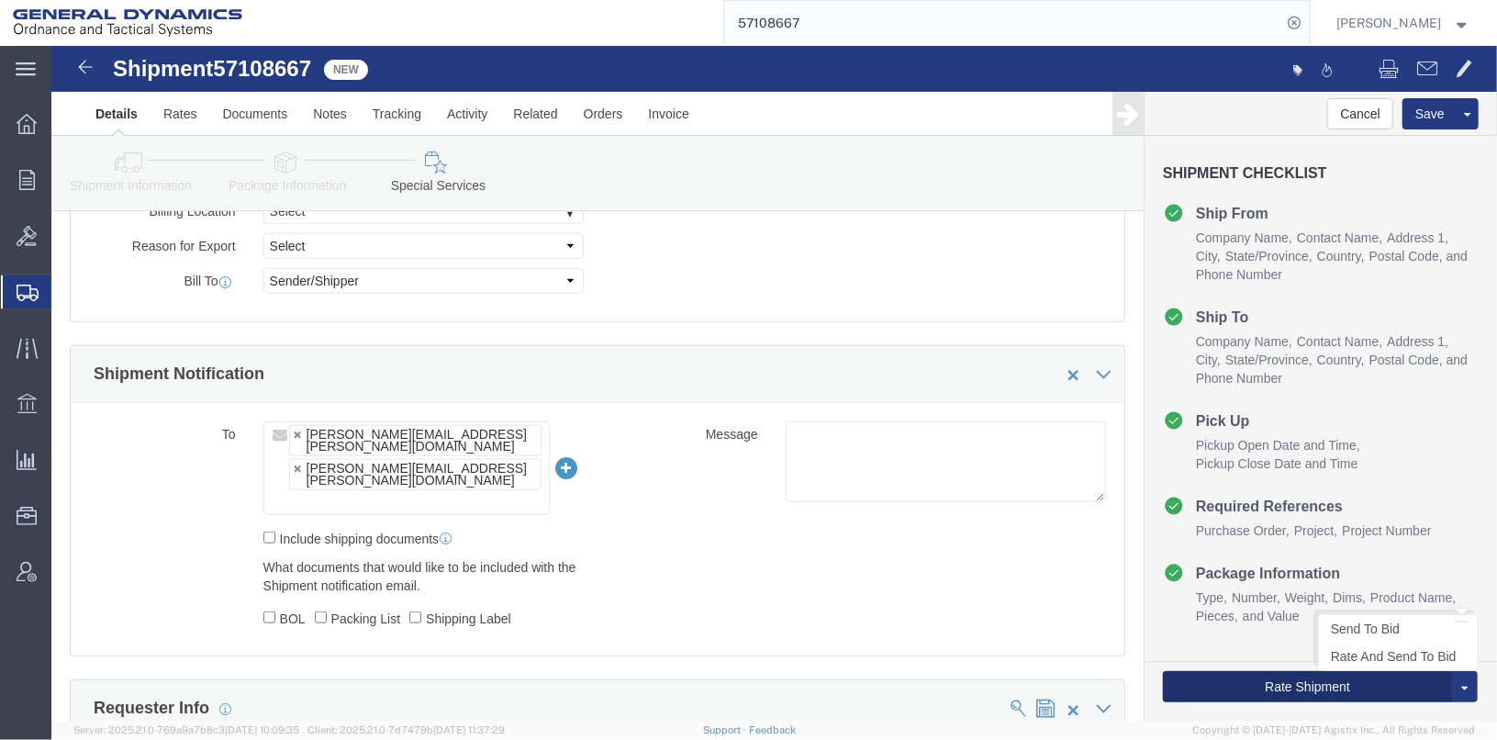
click button "Rate Shipment"
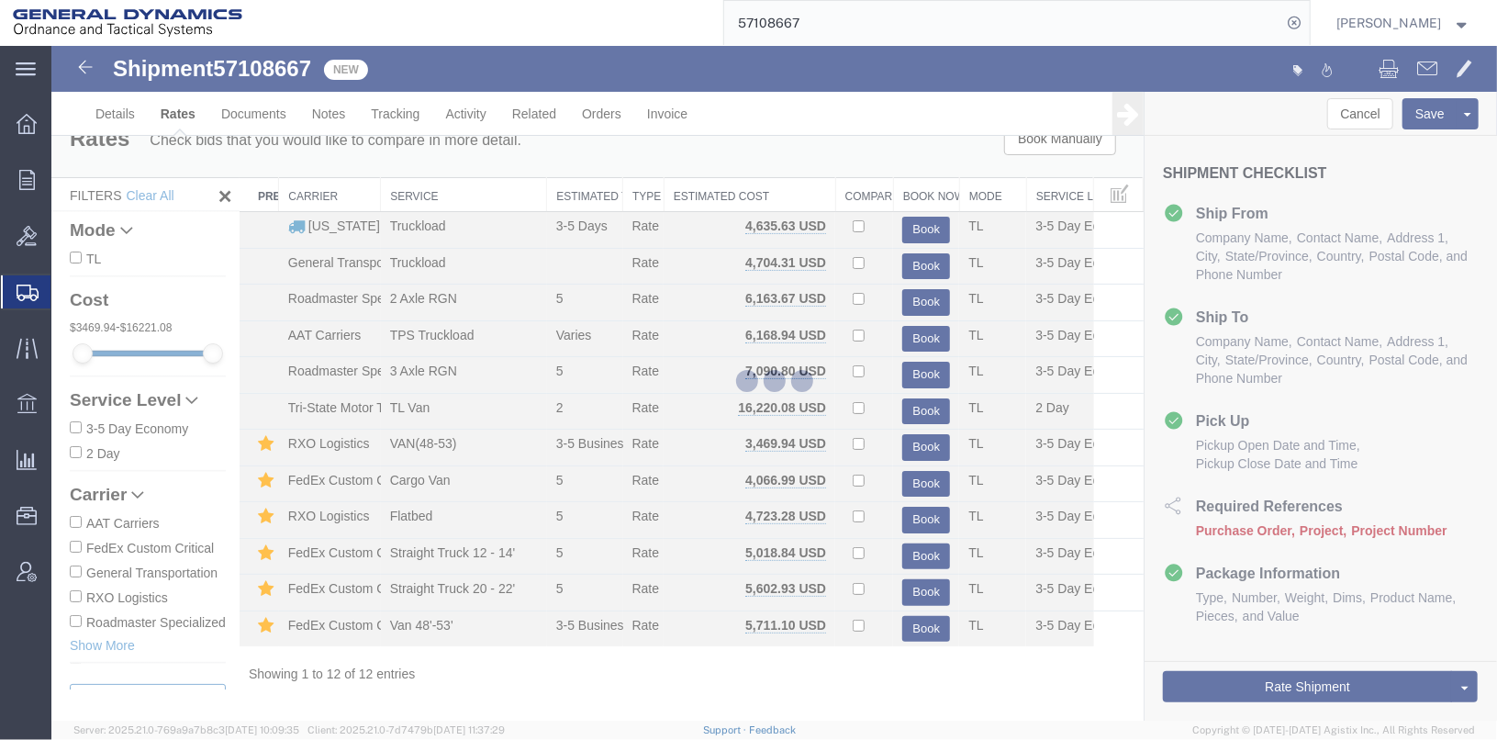
scroll to position [0, 0]
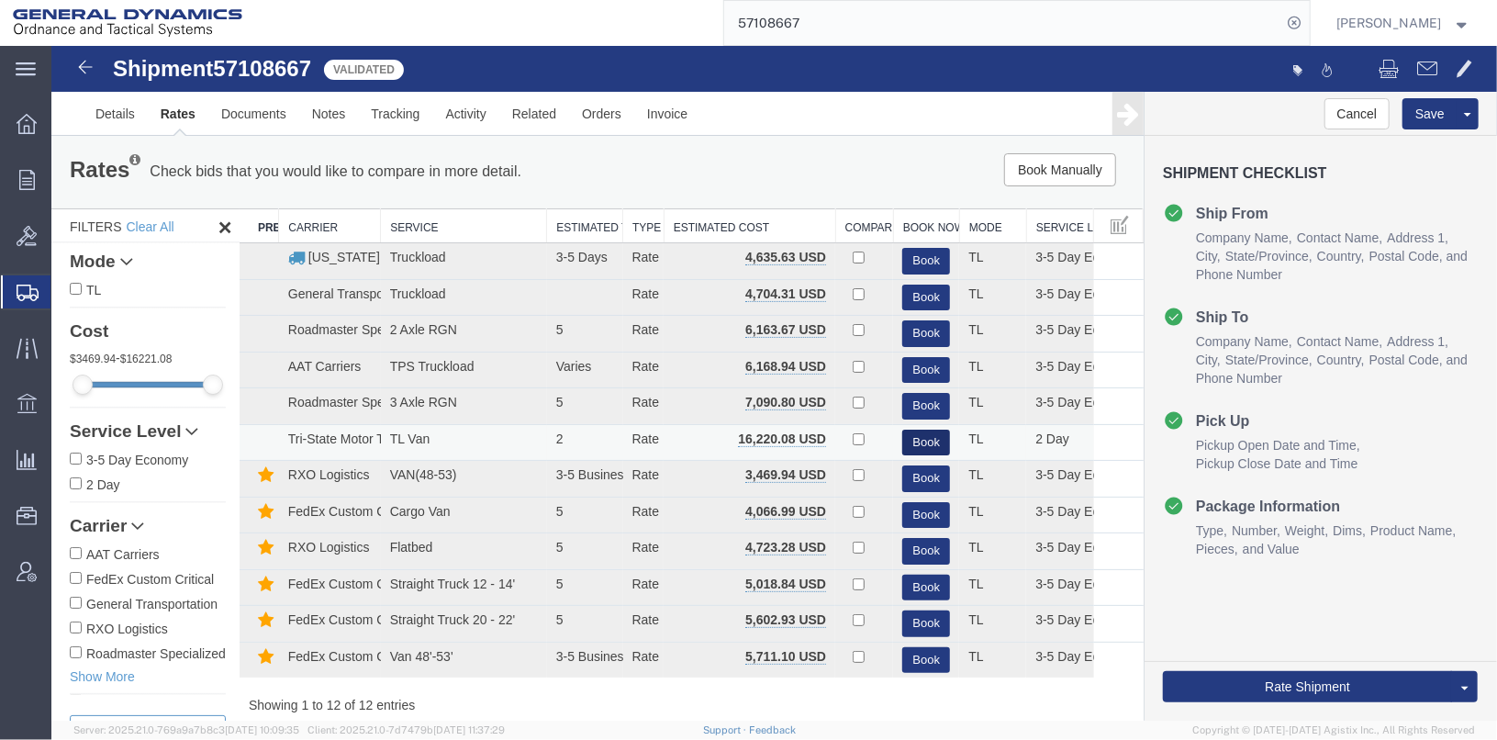
click at [907, 441] on button "Book" at bounding box center [925, 442] width 48 height 27
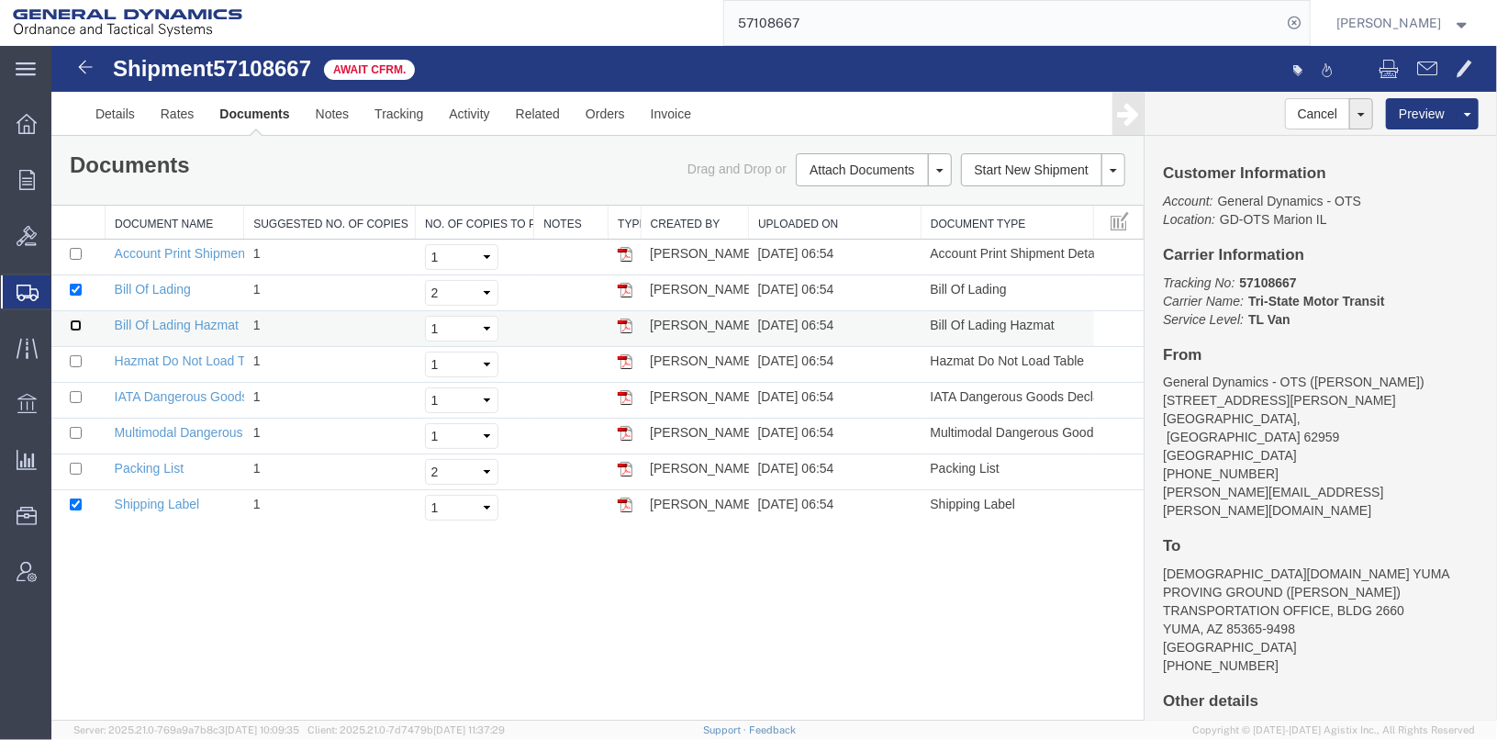
click at [72, 326] on input "checkbox" at bounding box center [75, 324] width 12 height 12
checkbox input "true"
click at [463, 322] on select "Select 1 2 3 4 5" at bounding box center [460, 328] width 73 height 26
click at [424, 315] on select "Select 1 2 3 4 5" at bounding box center [460, 328] width 73 height 26
click at [470, 326] on select "Select 1 2 3 4 5" at bounding box center [460, 328] width 73 height 26
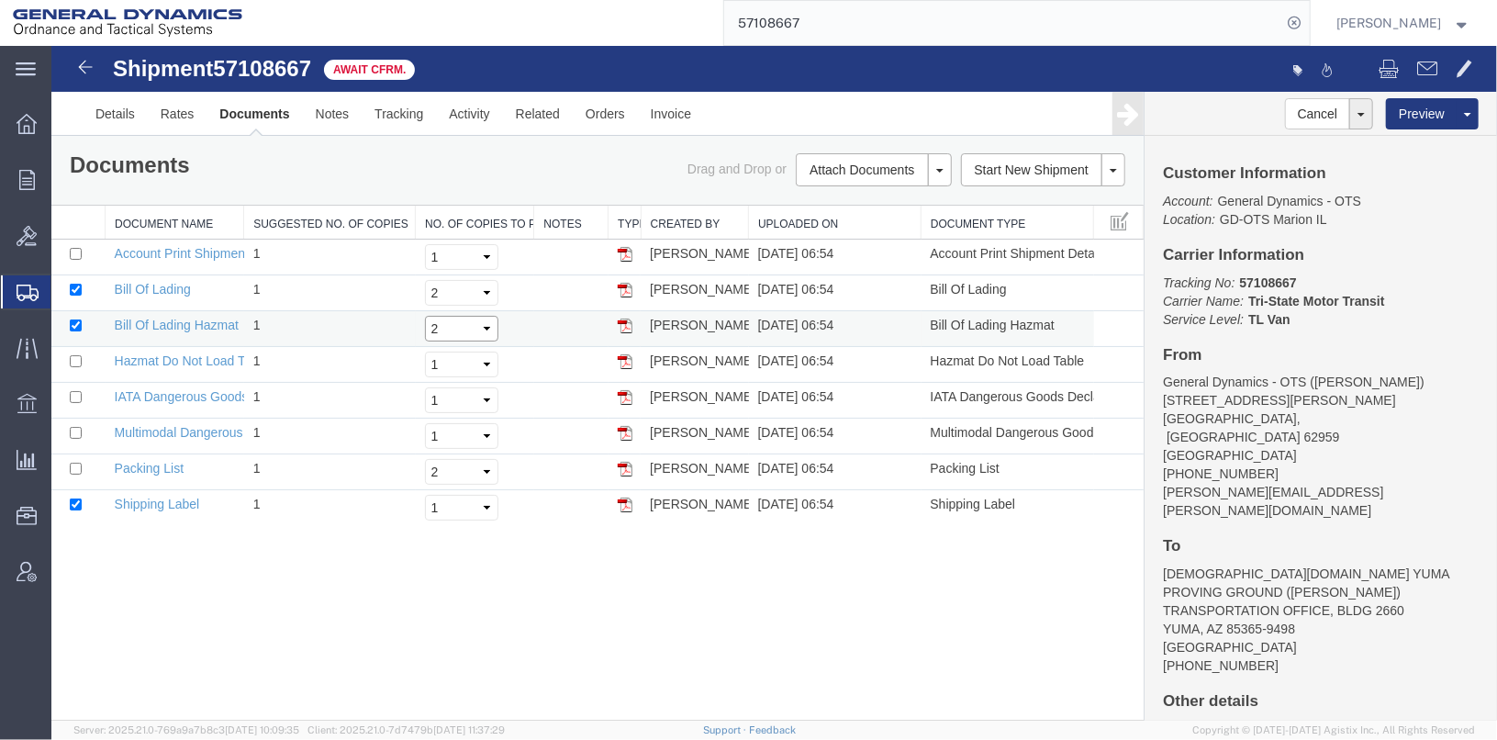
select select "1"
click at [424, 315] on select "Select 1 2 3 4 5" at bounding box center [460, 328] width 73 height 26
click at [467, 297] on select "Select 1 2 3 4 5" at bounding box center [460, 292] width 73 height 26
select select "1"
click at [424, 279] on select "Select 1 2 3 4 5" at bounding box center [460, 292] width 73 height 26
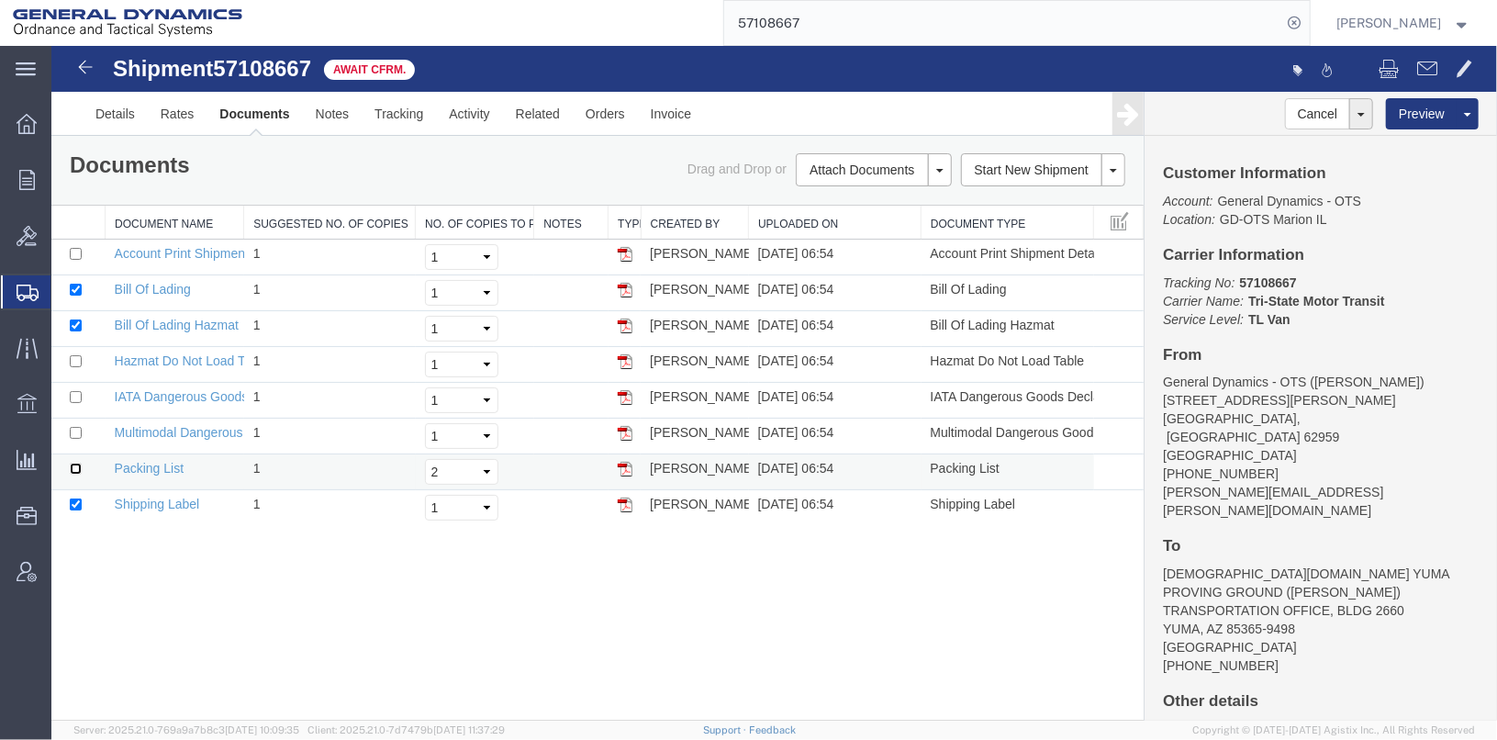
click at [73, 463] on input "checkbox" at bounding box center [75, 468] width 12 height 12
checkbox input "true"
click at [76, 506] on td at bounding box center [77, 507] width 54 height 36
click at [73, 498] on input "checkbox" at bounding box center [75, 503] width 12 height 12
checkbox input "false"
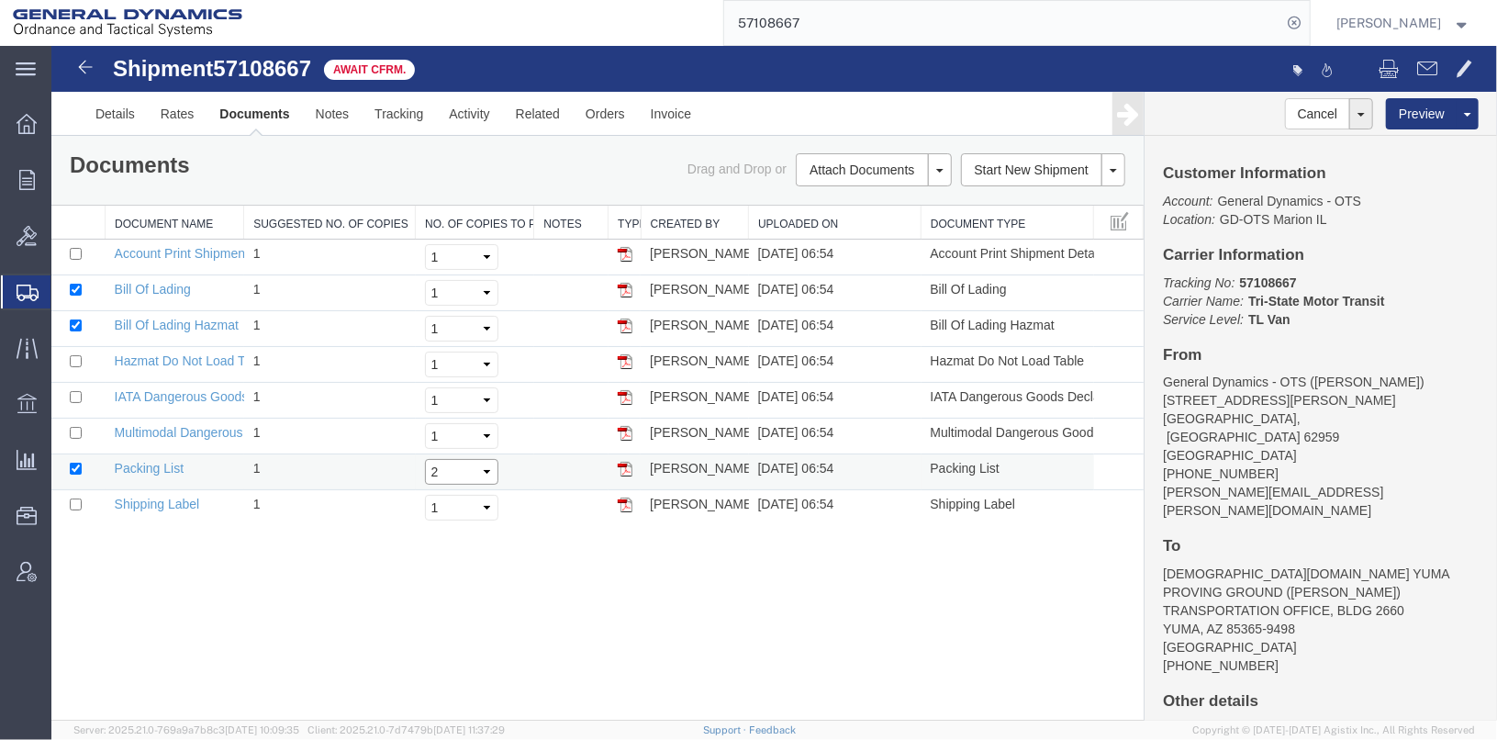
click at [463, 473] on select "Select 1 2 3 4 5" at bounding box center [460, 471] width 73 height 26
select select "1"
click at [424, 458] on select "Select 1 2 3 4 5" at bounding box center [460, 471] width 73 height 26
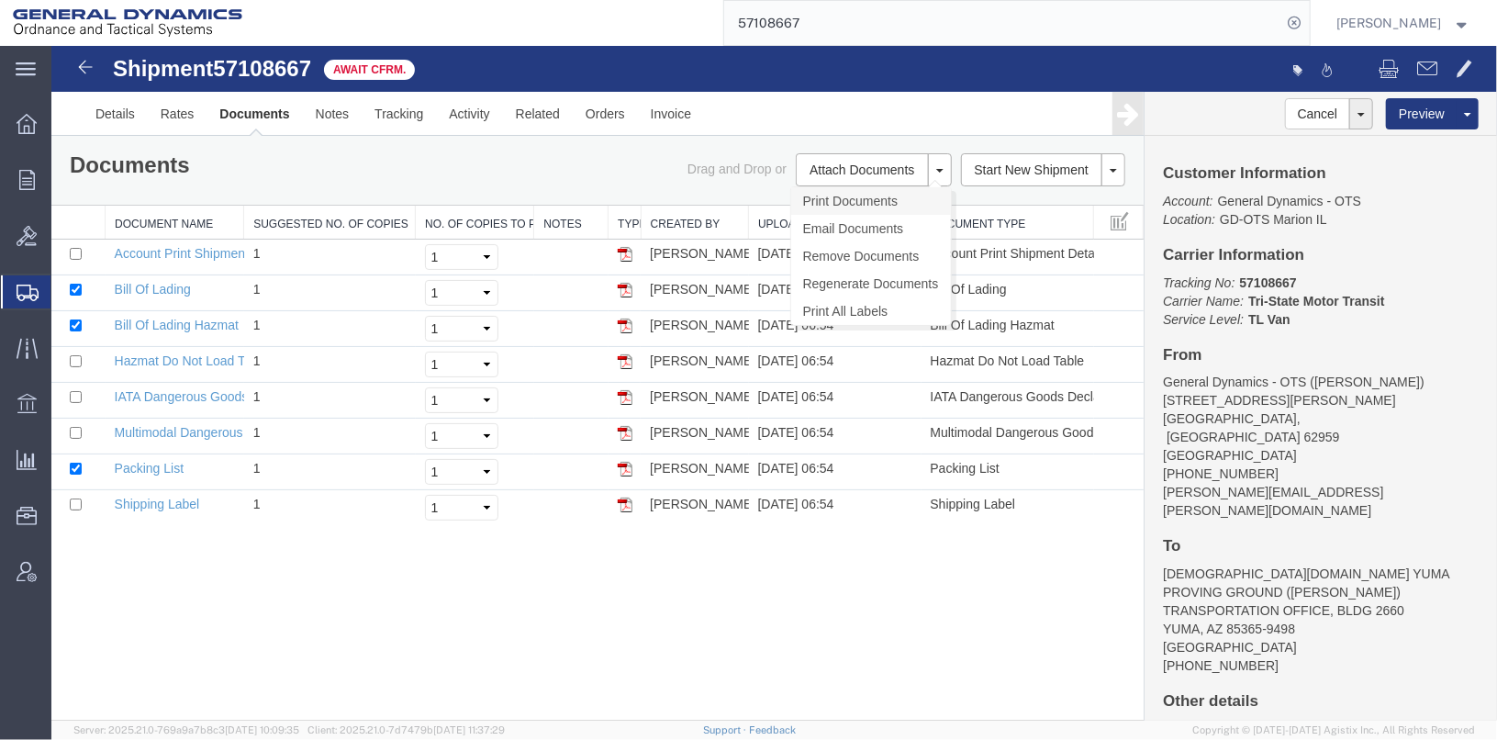
click at [843, 202] on link "Print Documents" at bounding box center [870, 200] width 160 height 28
